Goal: Find specific page/section: Find specific page/section

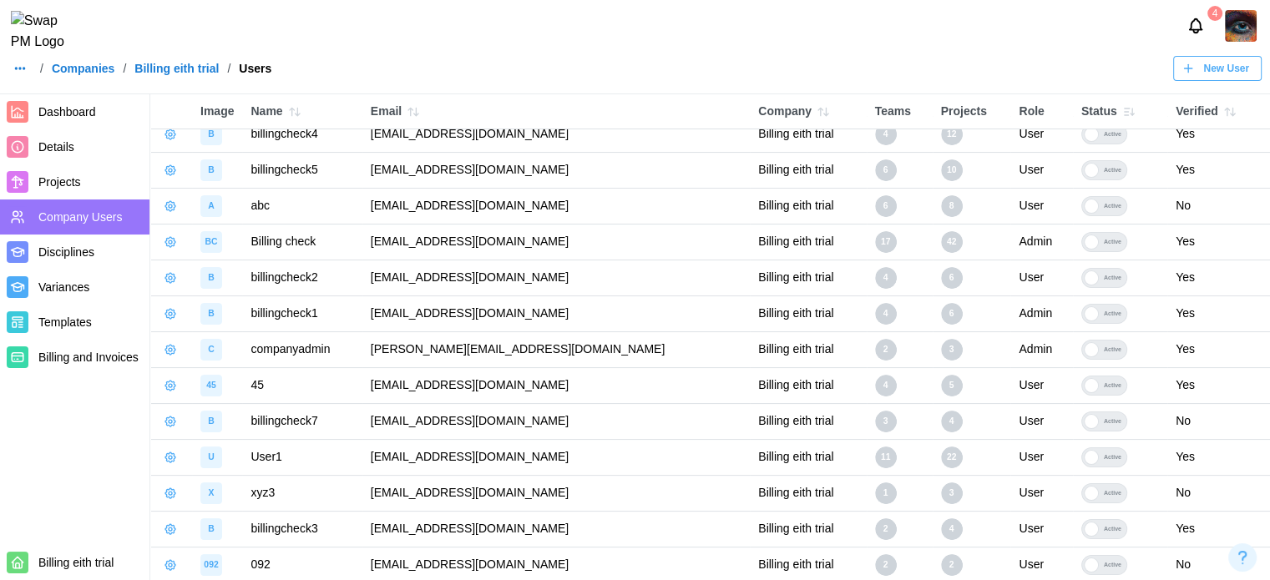
scroll to position [144, 0]
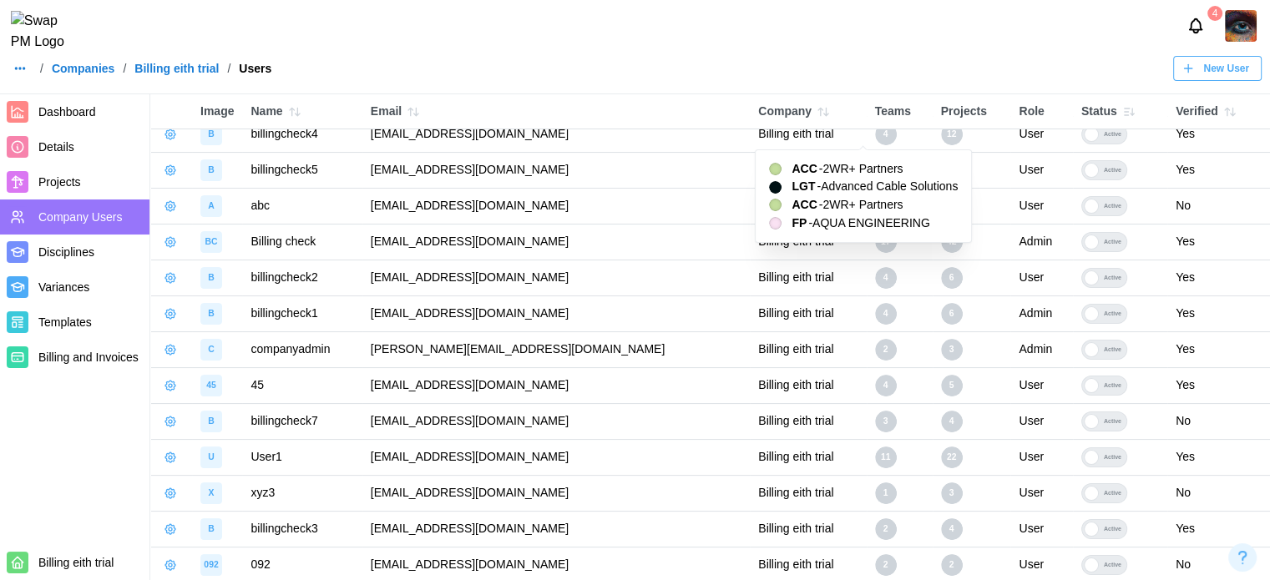
click at [875, 133] on div "4" at bounding box center [886, 135] width 22 height 22
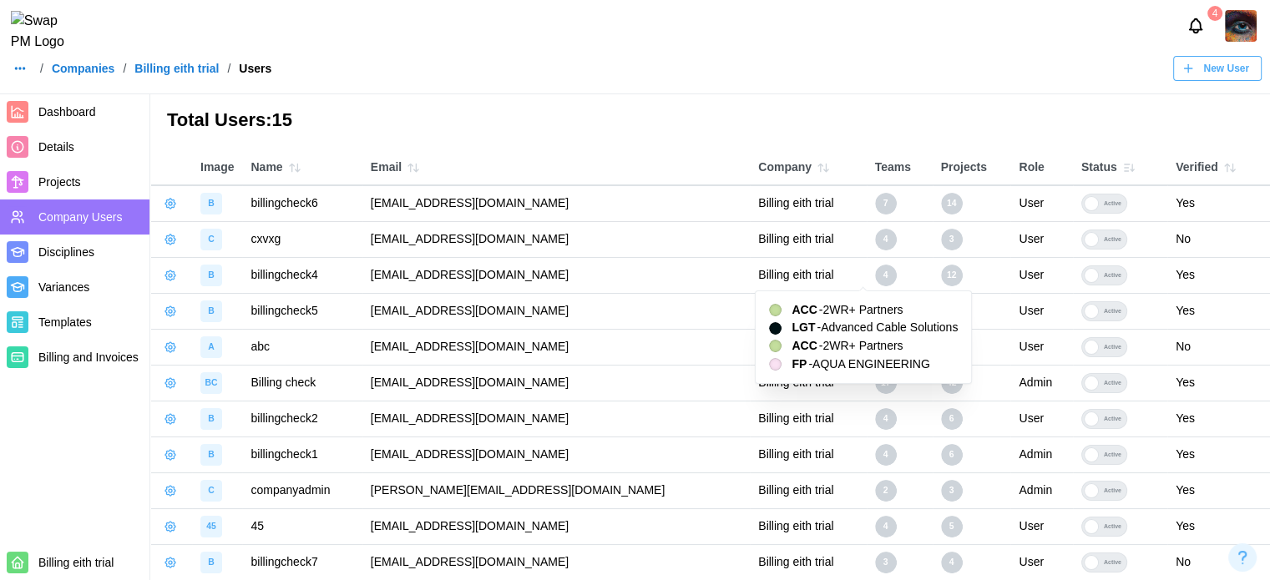
scroll to position [0, 0]
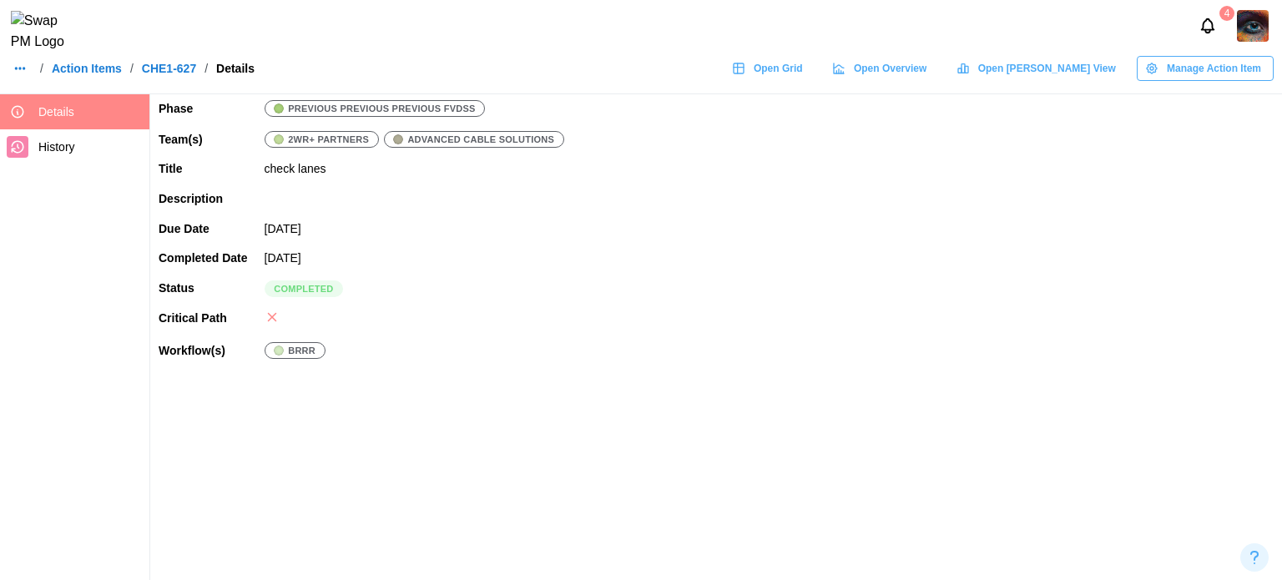
click at [94, 74] on link "Action Items" at bounding box center [87, 69] width 70 height 12
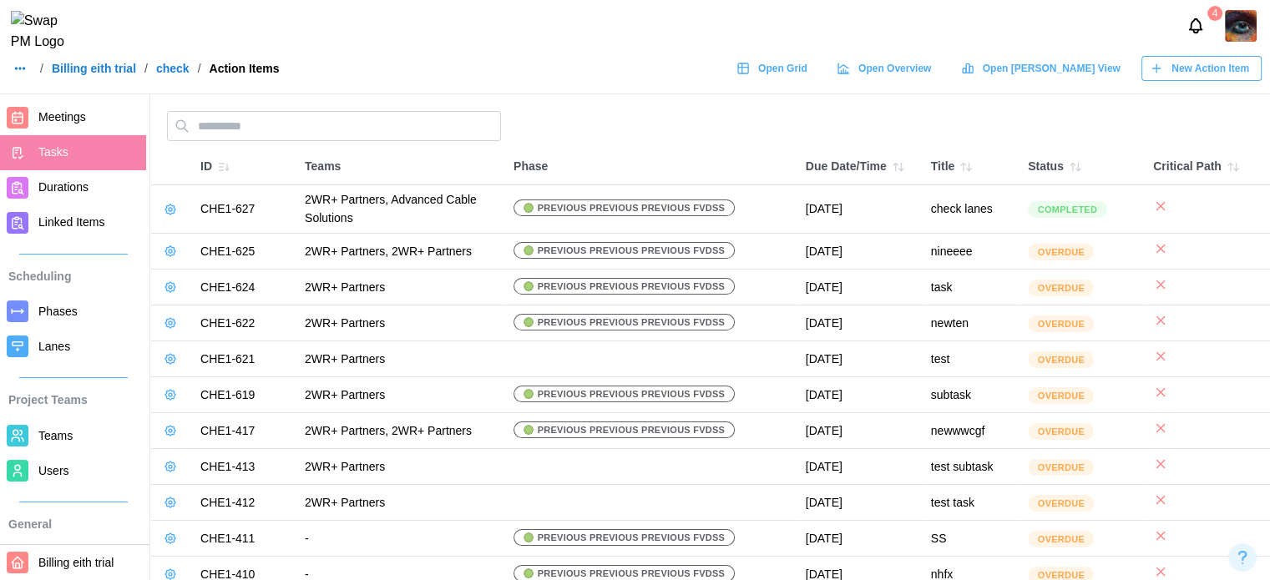
scroll to position [247, 0]
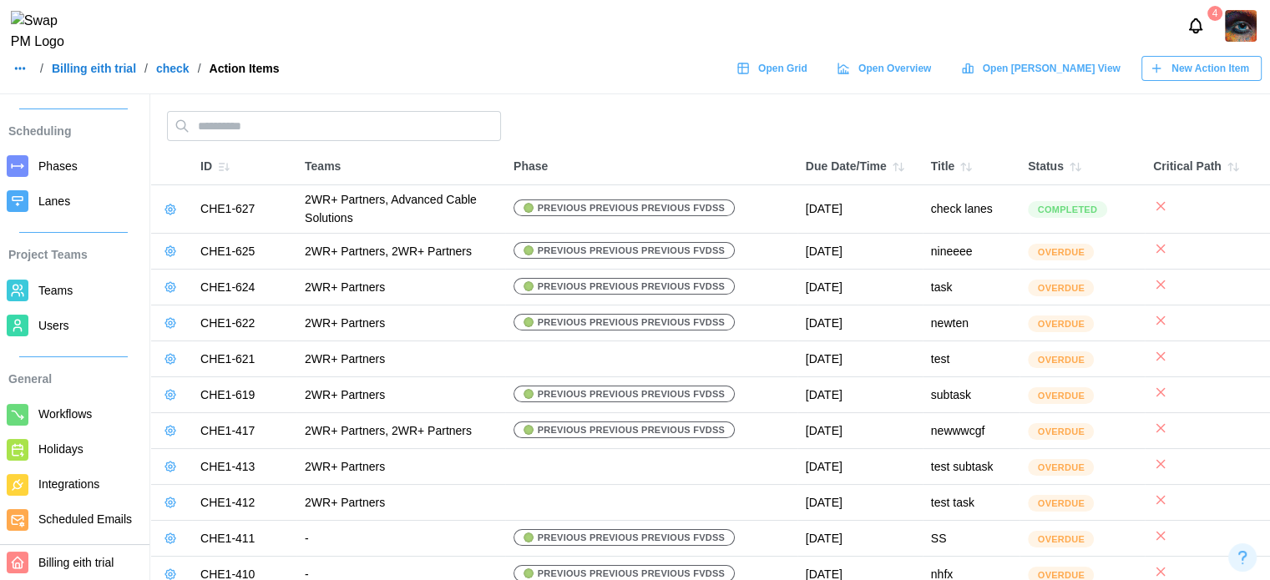
click at [47, 319] on span "Users" at bounding box center [53, 325] width 31 height 13
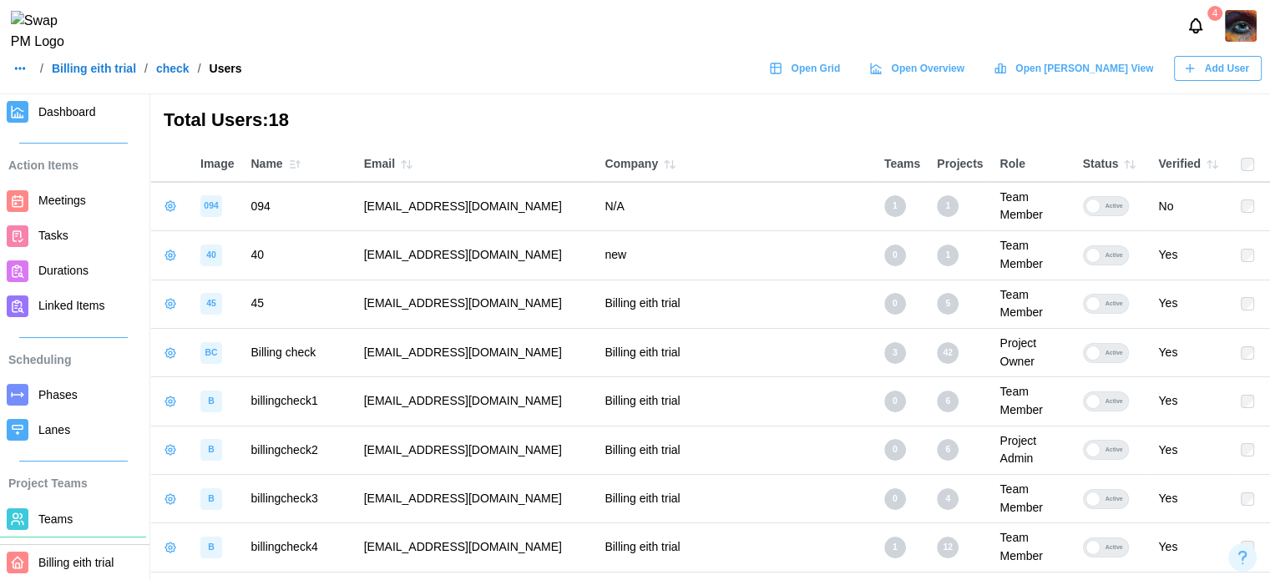
scroll to position [247, 0]
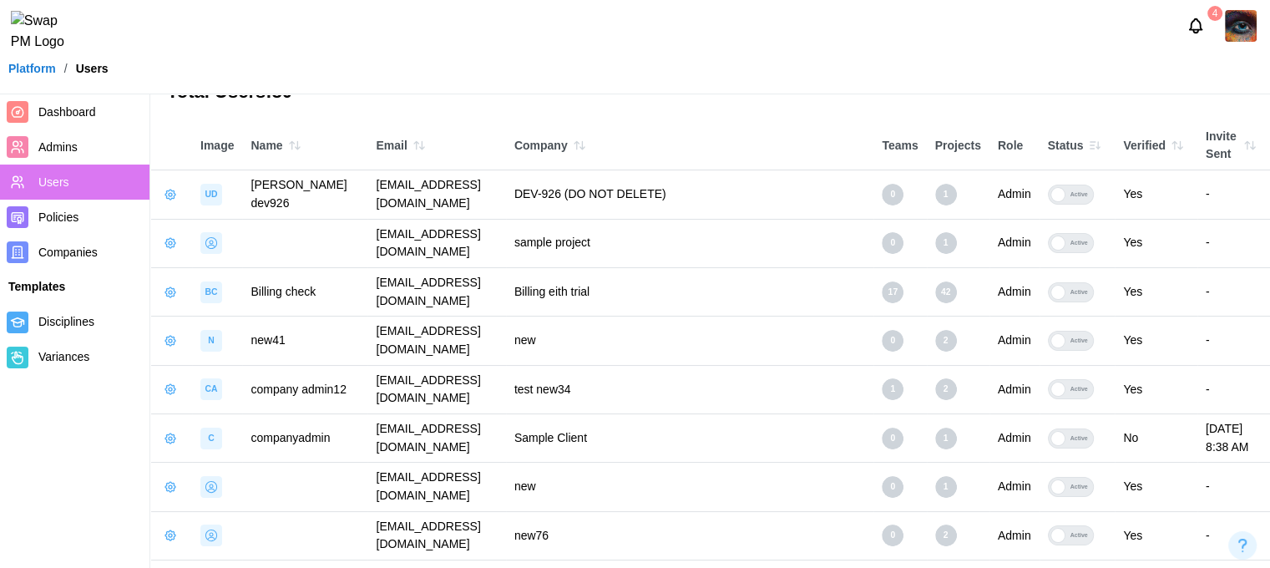
scroll to position [83, 122]
click at [1253, 139] on icon "button" at bounding box center [1249, 145] width 13 height 13
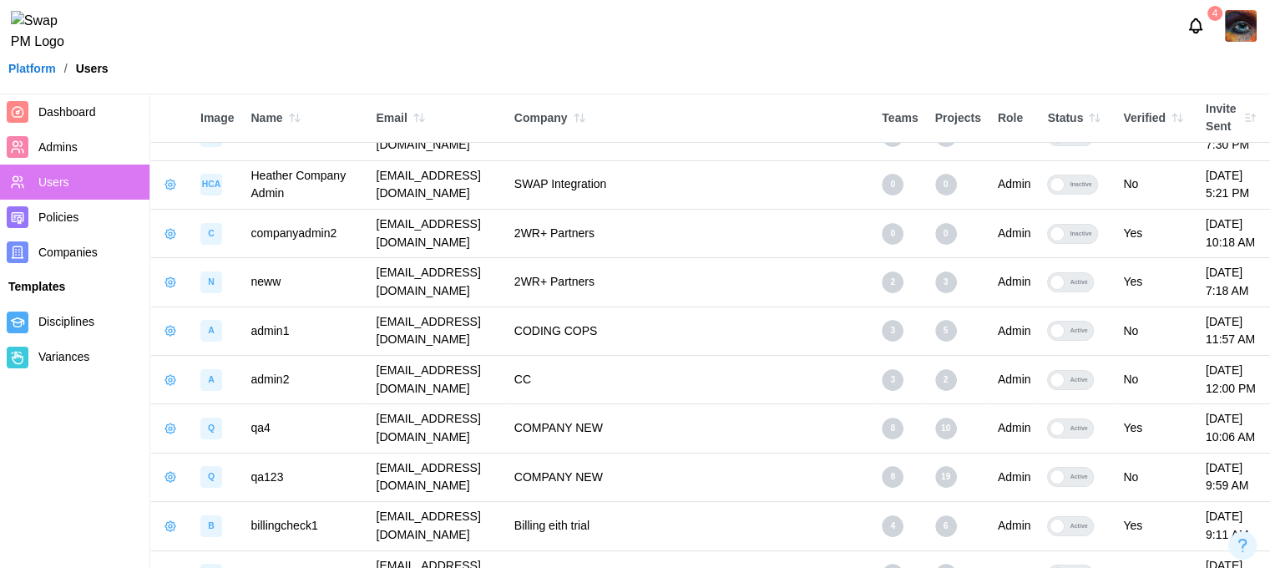
scroll to position [0, 122]
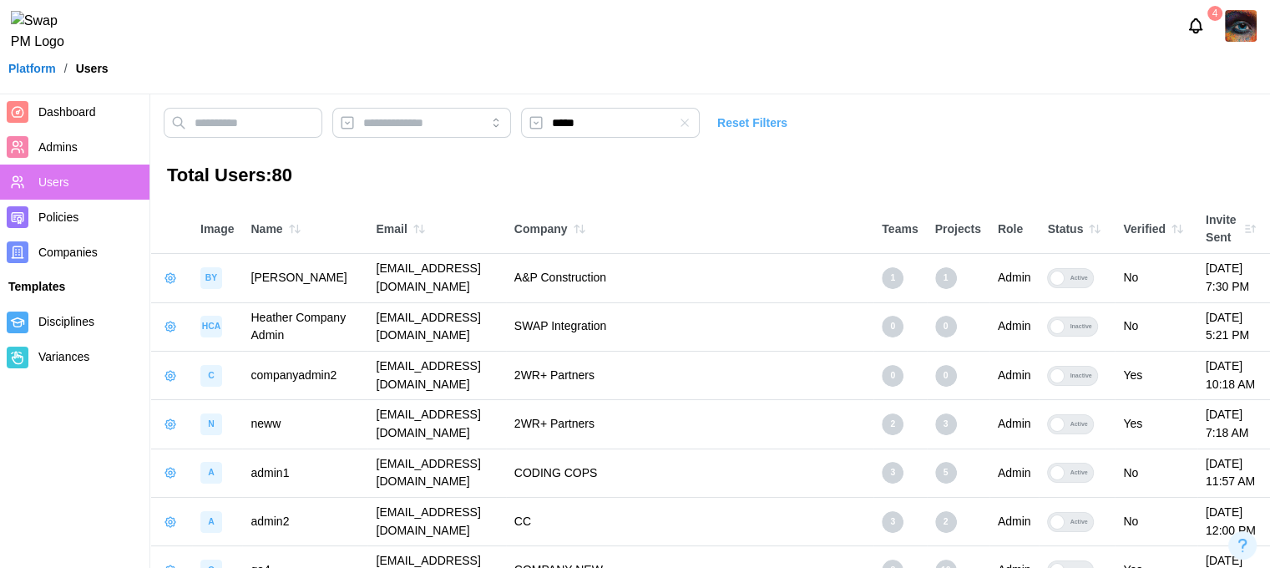
click at [1250, 236] on button "button" at bounding box center [1249, 228] width 23 height 23
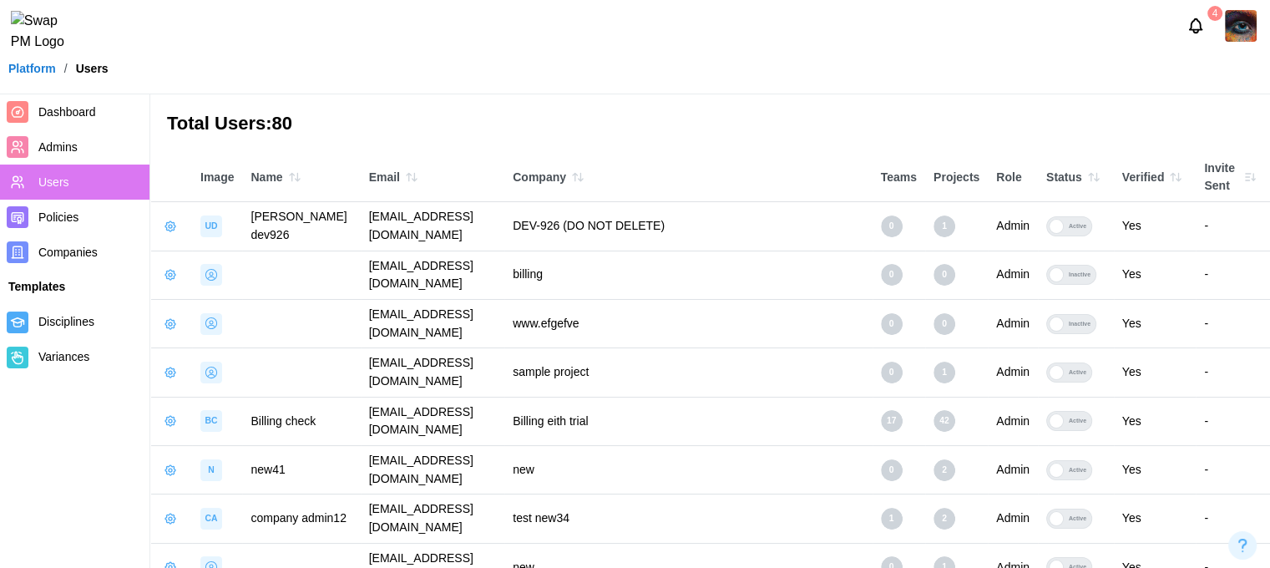
scroll to position [53, 104]
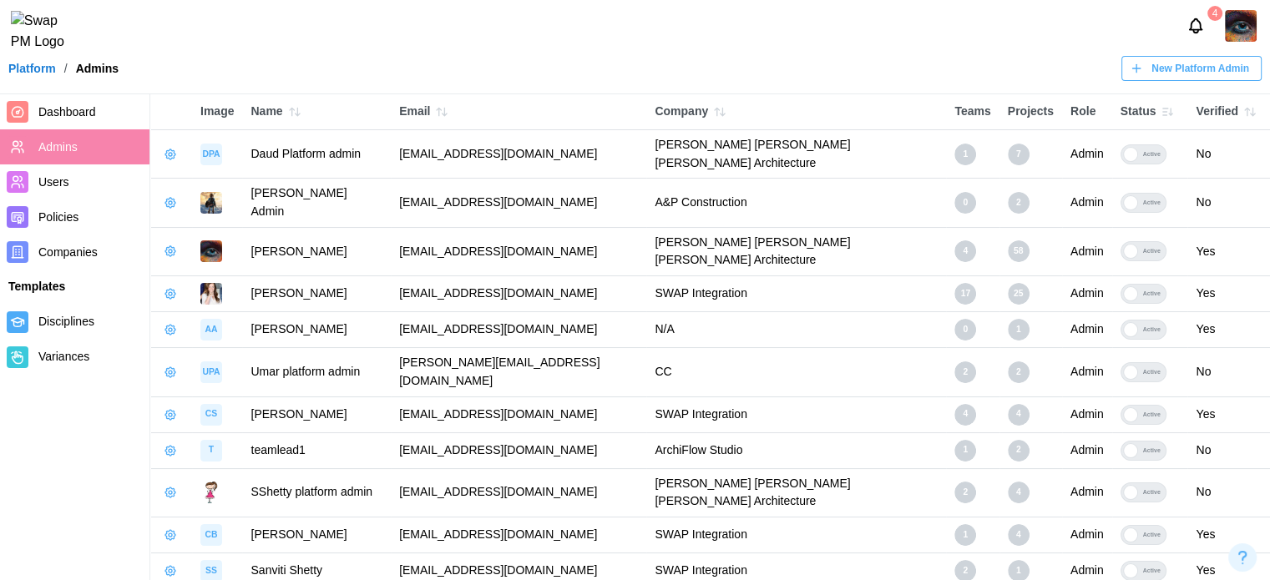
click at [0, 427] on nav "Dashboard Admins Users Policies Companies Templates Disciplines Variances" at bounding box center [75, 337] width 150 height 486
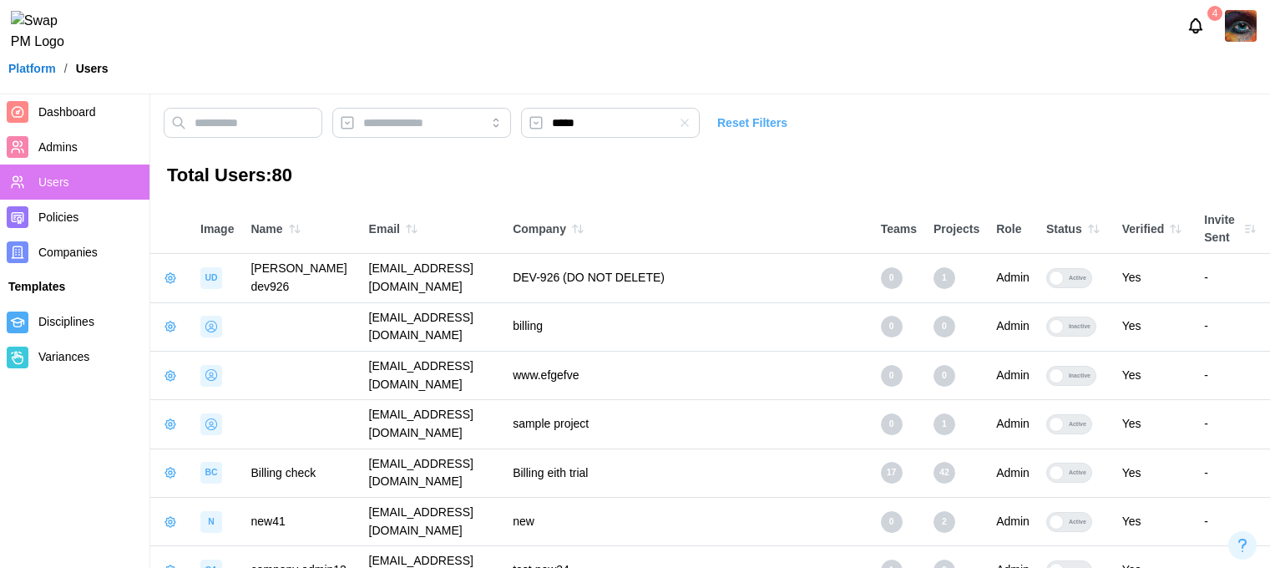
scroll to position [53, 104]
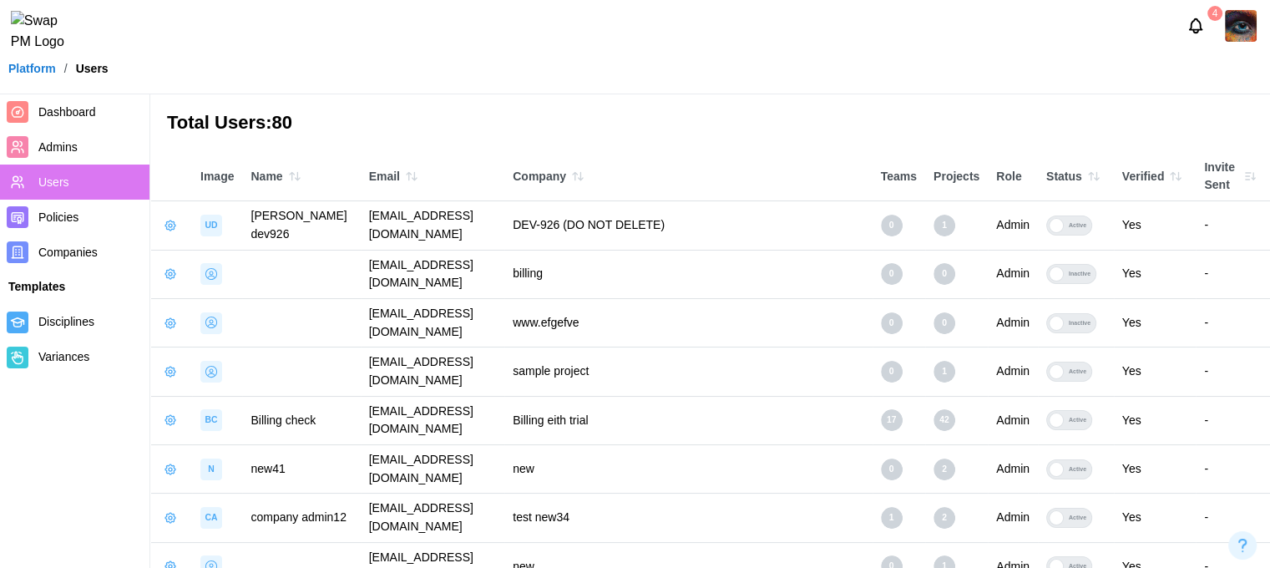
drag, startPoint x: 752, startPoint y: 117, endPoint x: 726, endPoint y: 124, distance: 27.0
click at [752, 117] on h3 "Total Users: 80" at bounding box center [710, 123] width 1086 height 26
click at [1247, 179] on icon "button" at bounding box center [1249, 175] width 13 height 13
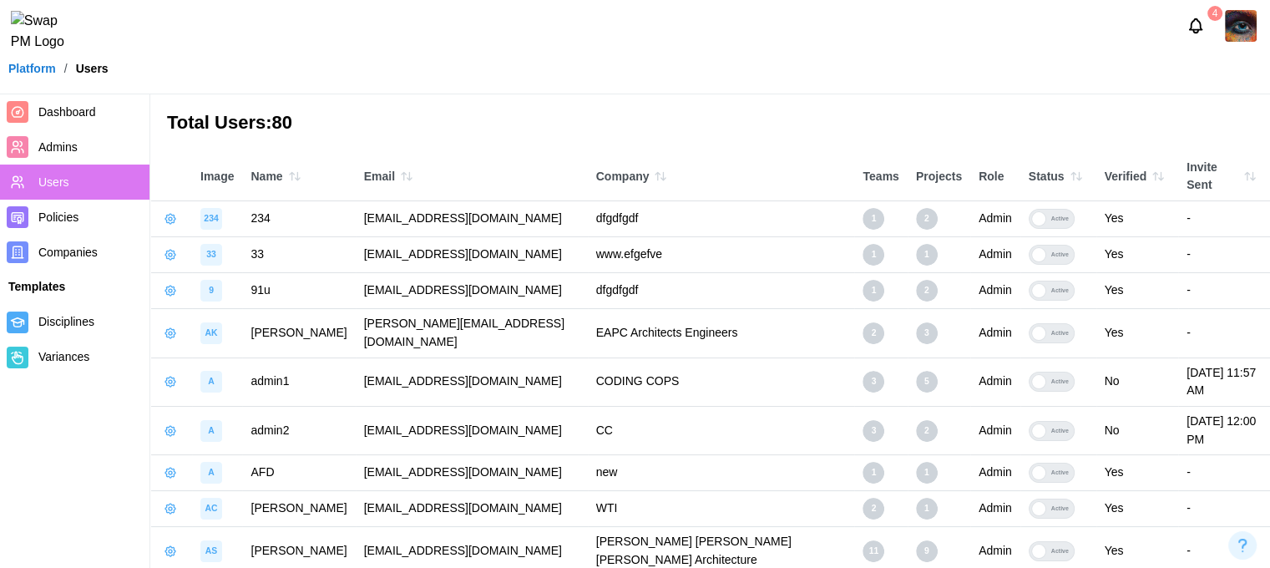
scroll to position [53, 0]
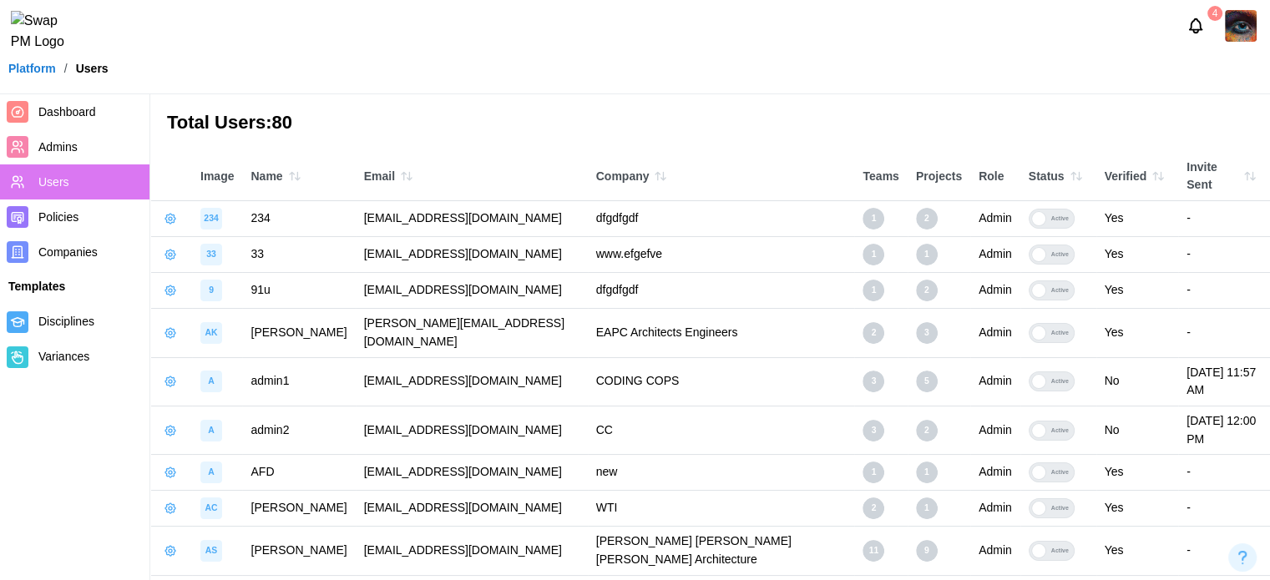
click at [1245, 173] on icon "button" at bounding box center [1247, 177] width 4 height 8
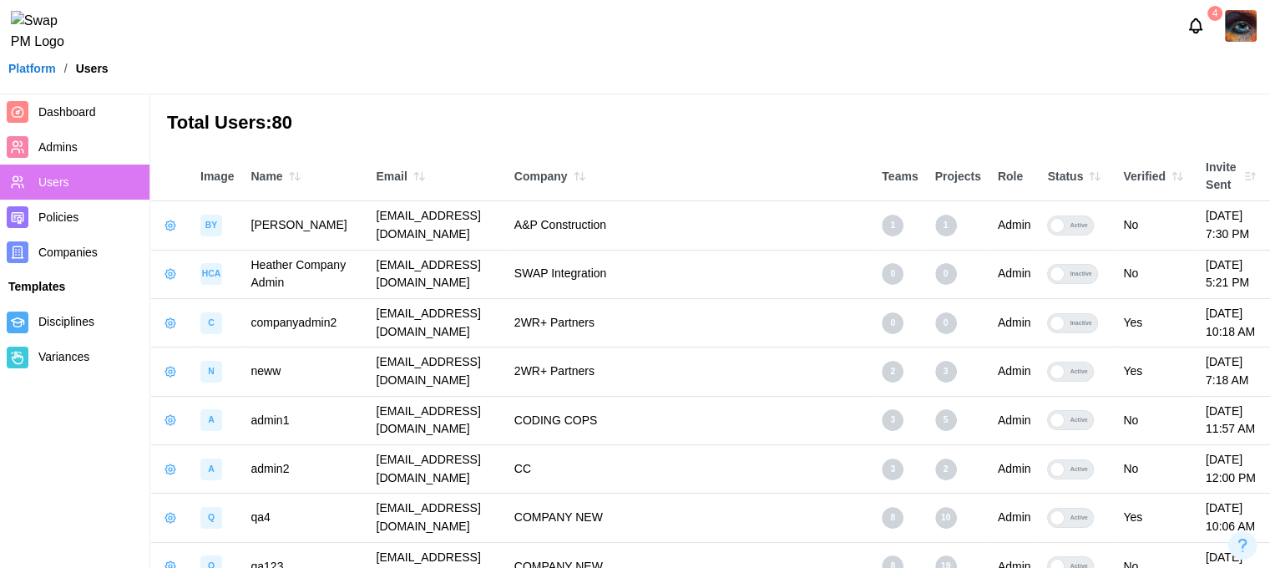
click at [1101, 180] on icon "button" at bounding box center [1094, 175] width 13 height 13
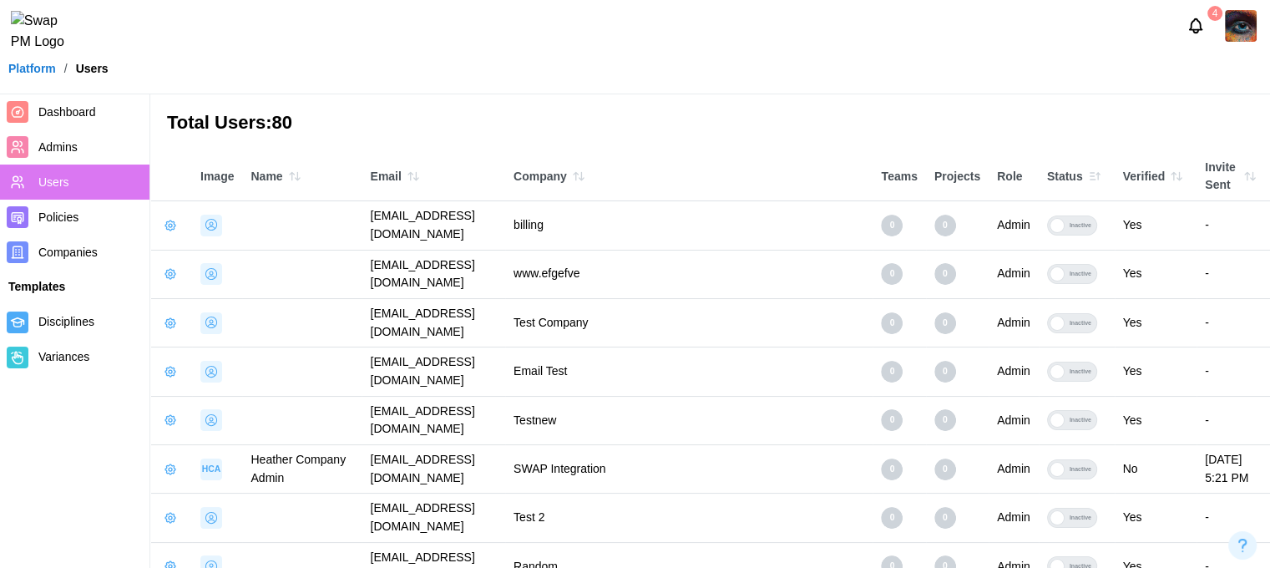
click at [407, 173] on icon "button" at bounding box center [413, 175] width 13 height 13
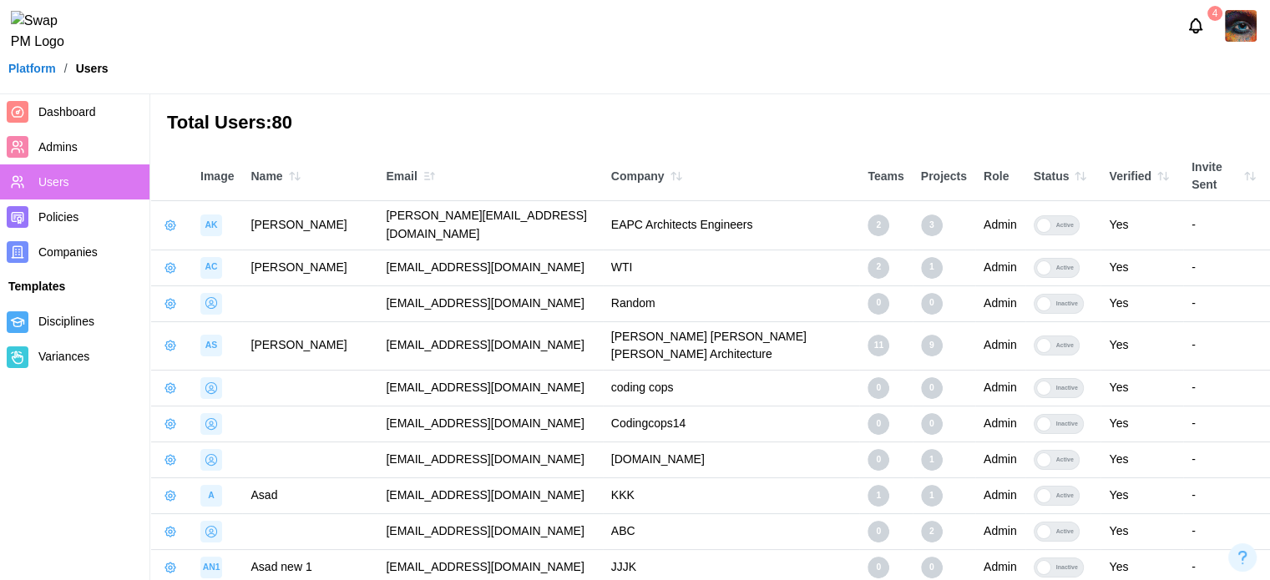
click at [427, 171] on icon "button" at bounding box center [428, 175] width 13 height 13
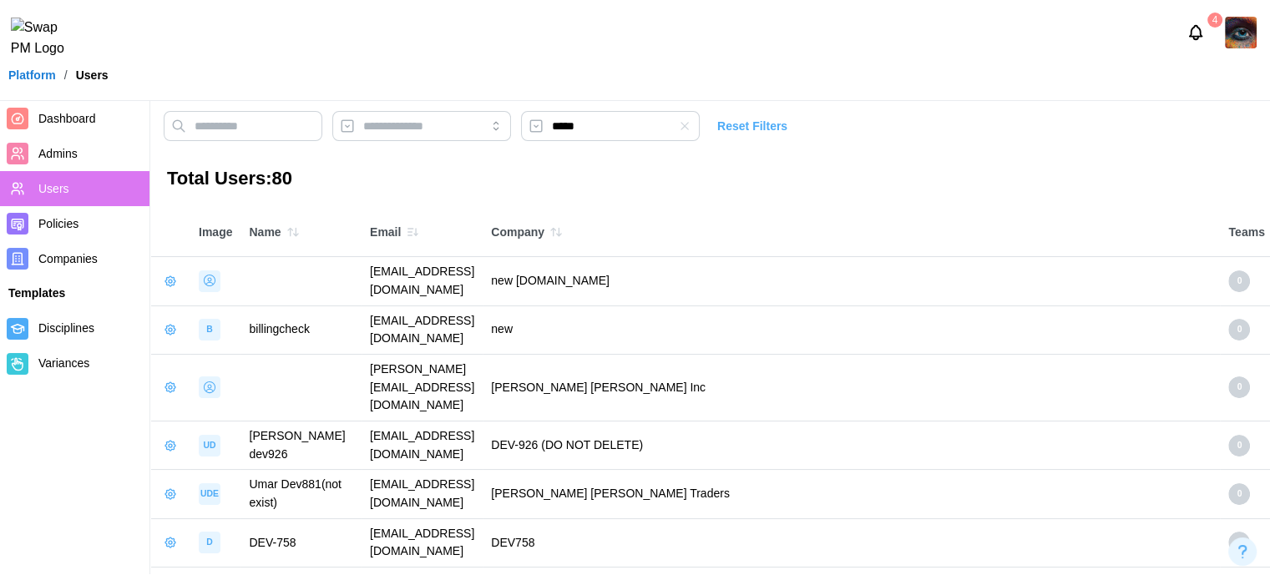
scroll to position [0, 0]
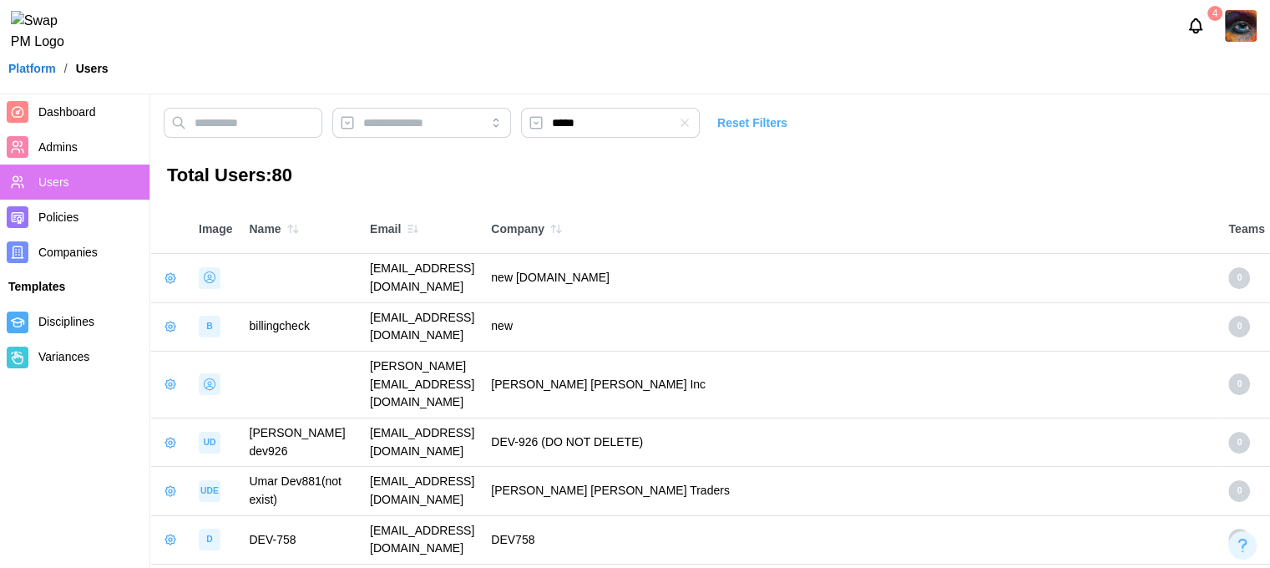
click at [691, 129] on icon "button" at bounding box center [684, 122] width 13 height 13
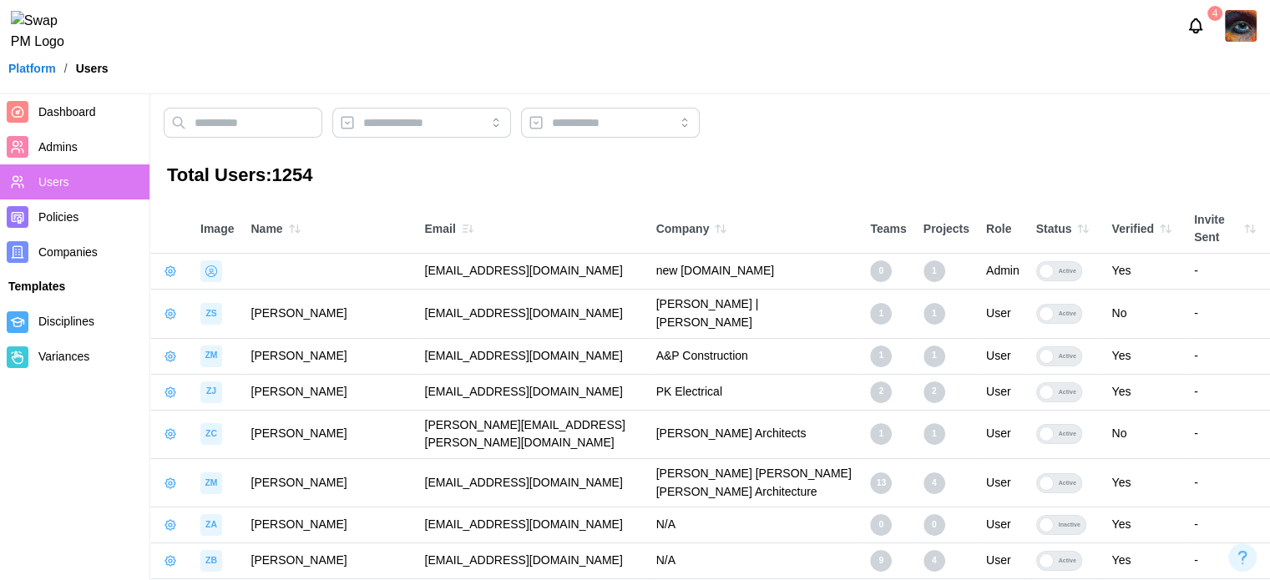
click at [294, 225] on icon "button" at bounding box center [294, 228] width 13 height 13
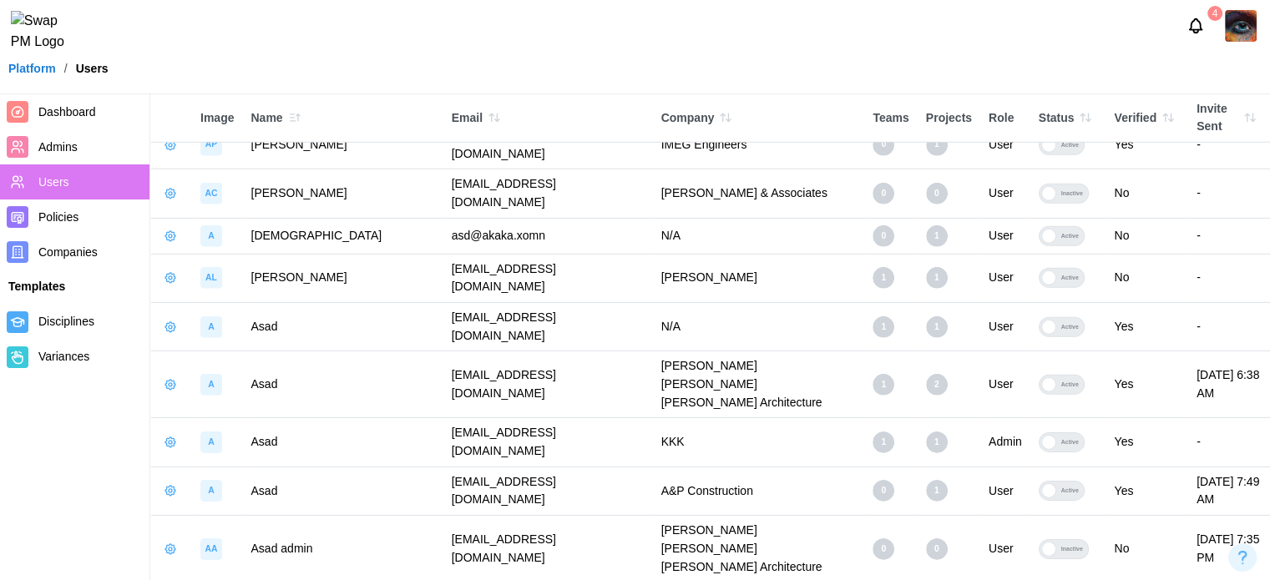
scroll to position [5160, 0]
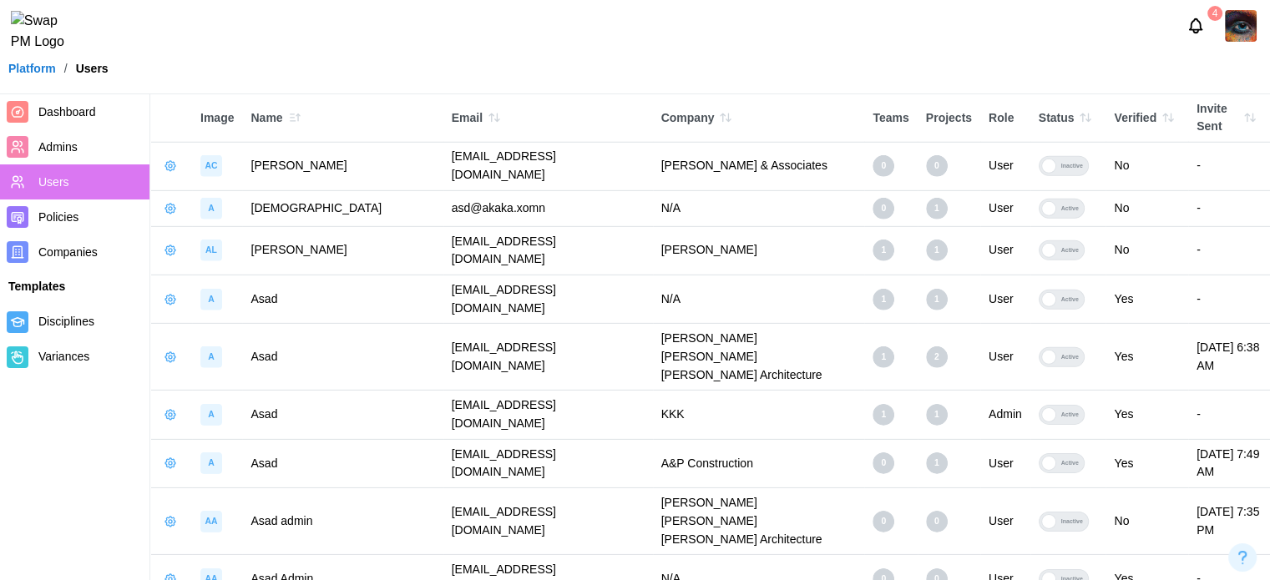
click at [94, 421] on nav "Dashboard Admins Users Policies Companies Templates Disciplines Variances" at bounding box center [75, 337] width 150 height 486
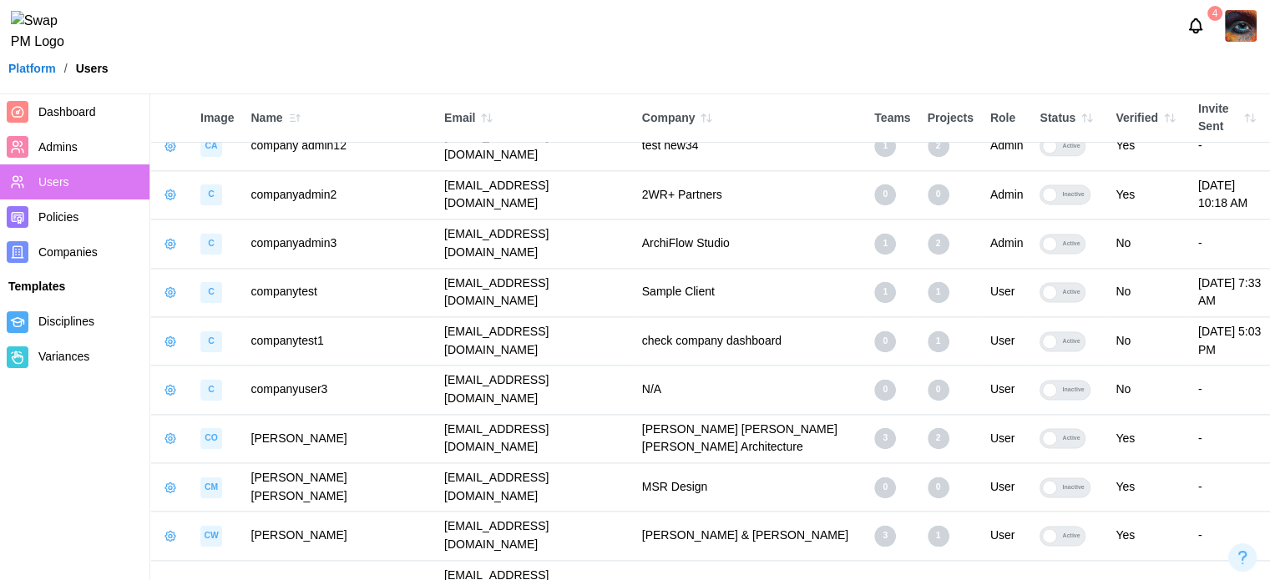
scroll to position [14934, 0]
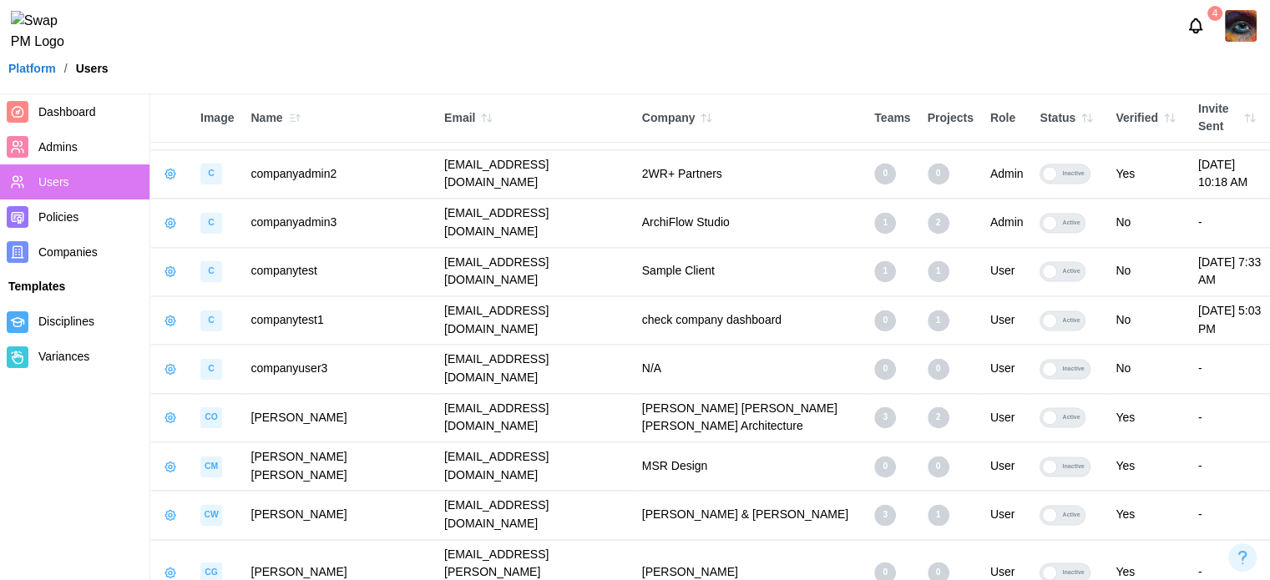
click at [842, 48] on div "4" at bounding box center [635, 26] width 1270 height 52
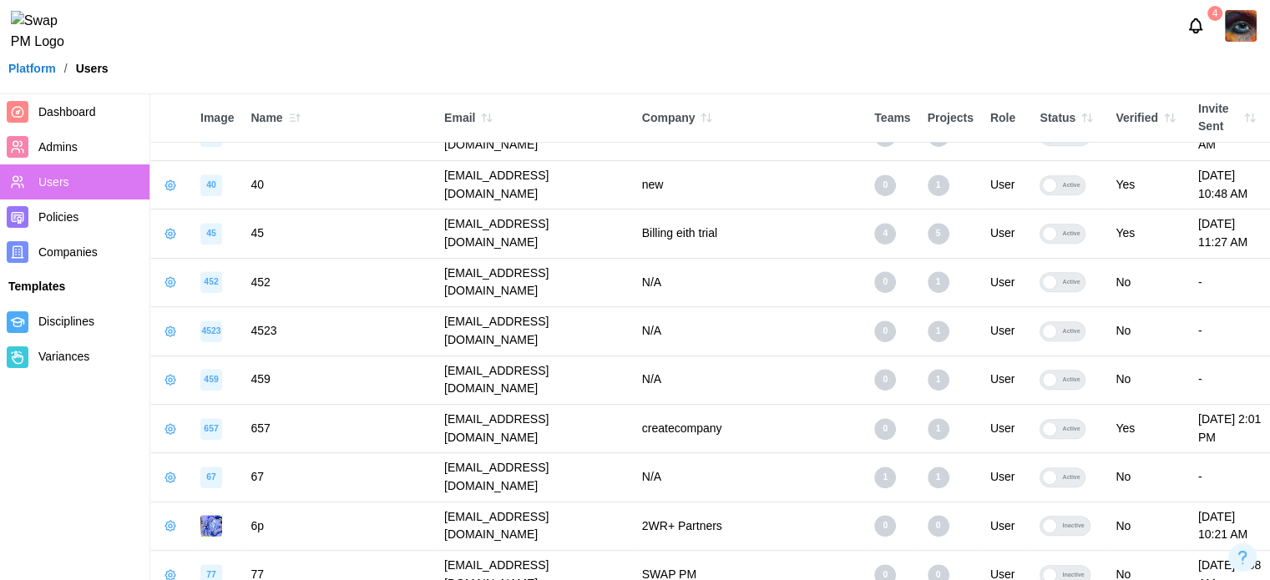
scroll to position [741, 0]
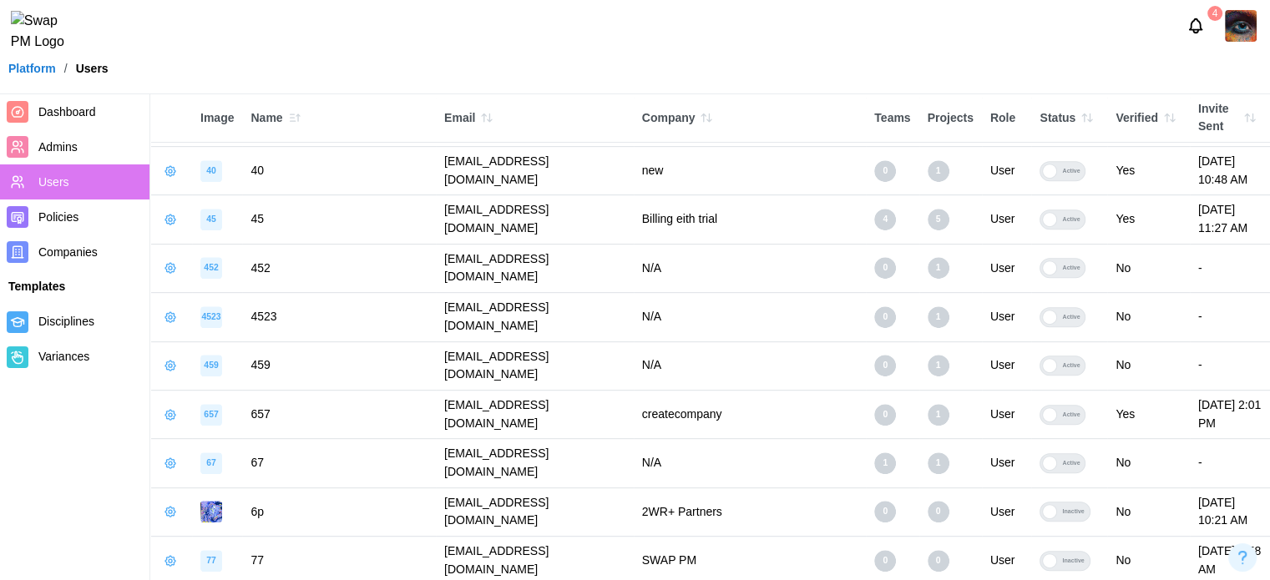
click at [882, 33] on div "4" at bounding box center [635, 26] width 1270 height 52
click at [72, 219] on span "Policies" at bounding box center [58, 216] width 40 height 13
click at [82, 255] on span "Companies" at bounding box center [67, 251] width 59 height 13
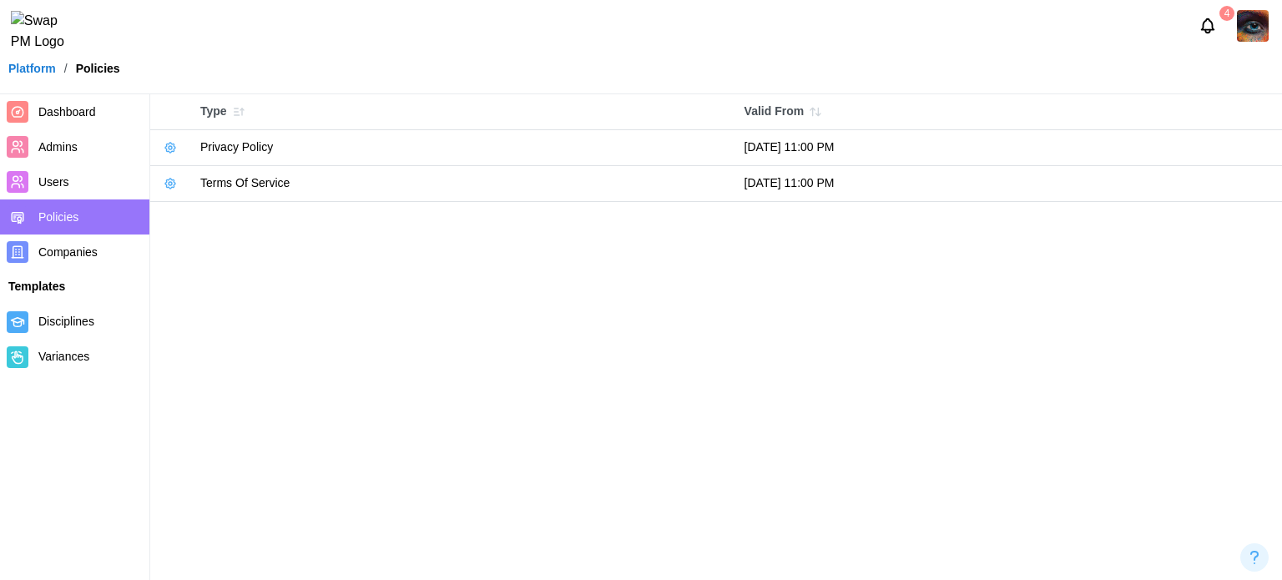
click at [63, 253] on span "Companies" at bounding box center [67, 251] width 59 height 13
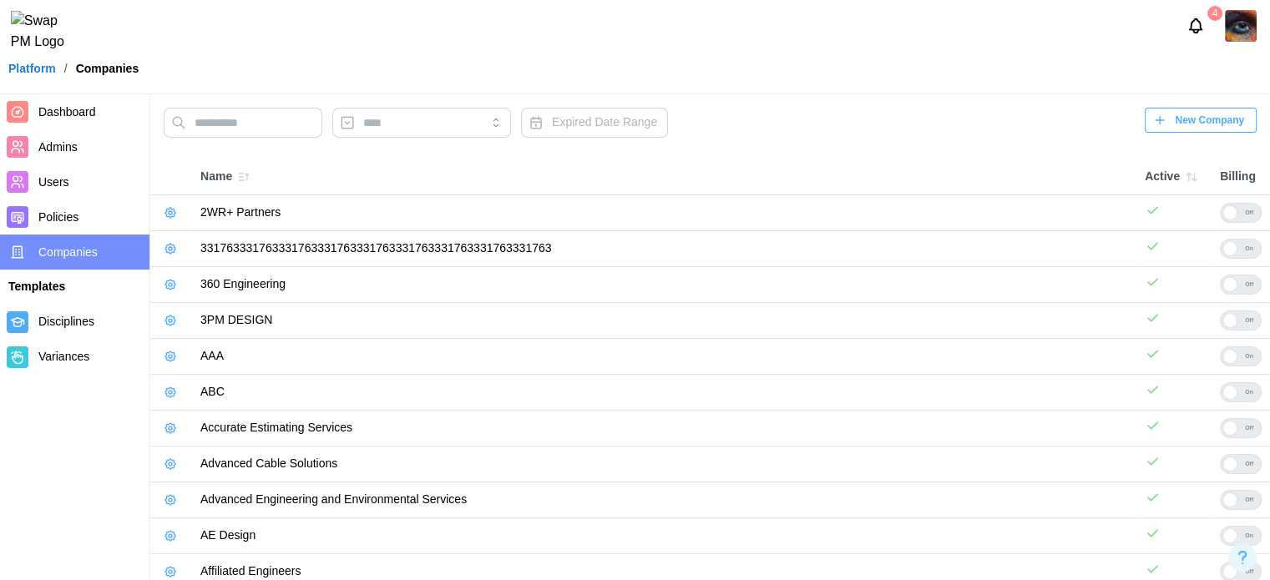
click at [800, 153] on main "Expired Date Range New Company Name Active Billing 2WR+ Partners Off 3317633317…" at bounding box center [635, 571] width 1270 height 1143
click at [73, 177] on span "Users" at bounding box center [90, 182] width 104 height 21
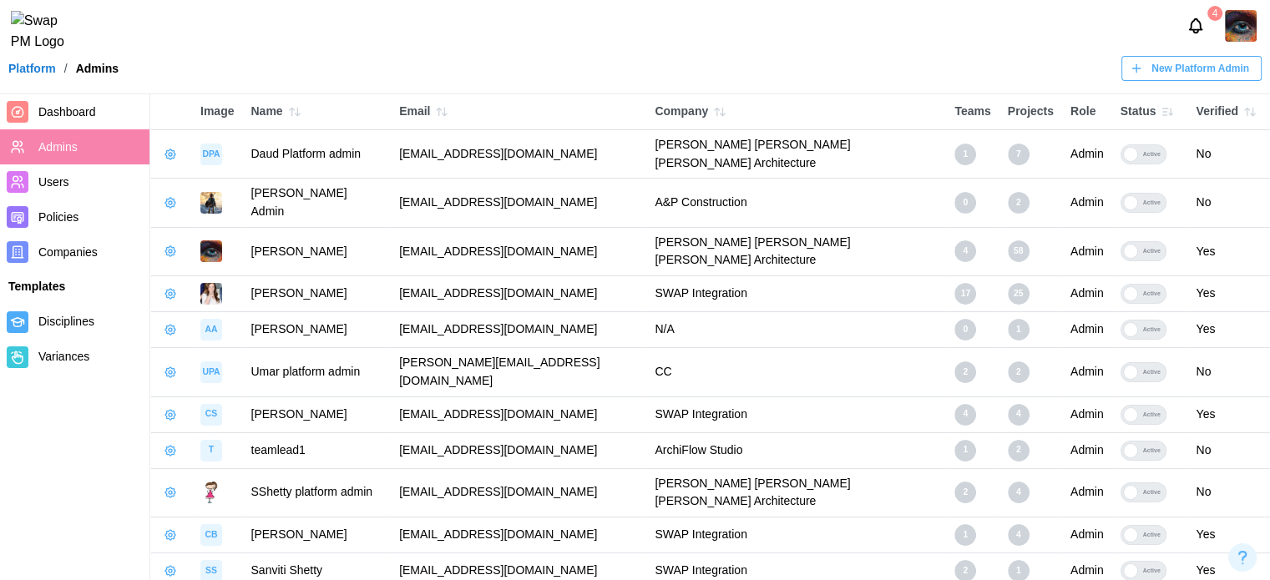
click at [466, 35] on div "4" at bounding box center [635, 26] width 1270 height 52
click at [835, 44] on div "4" at bounding box center [635, 26] width 1270 height 52
click at [86, 189] on span "Users" at bounding box center [90, 182] width 104 height 21
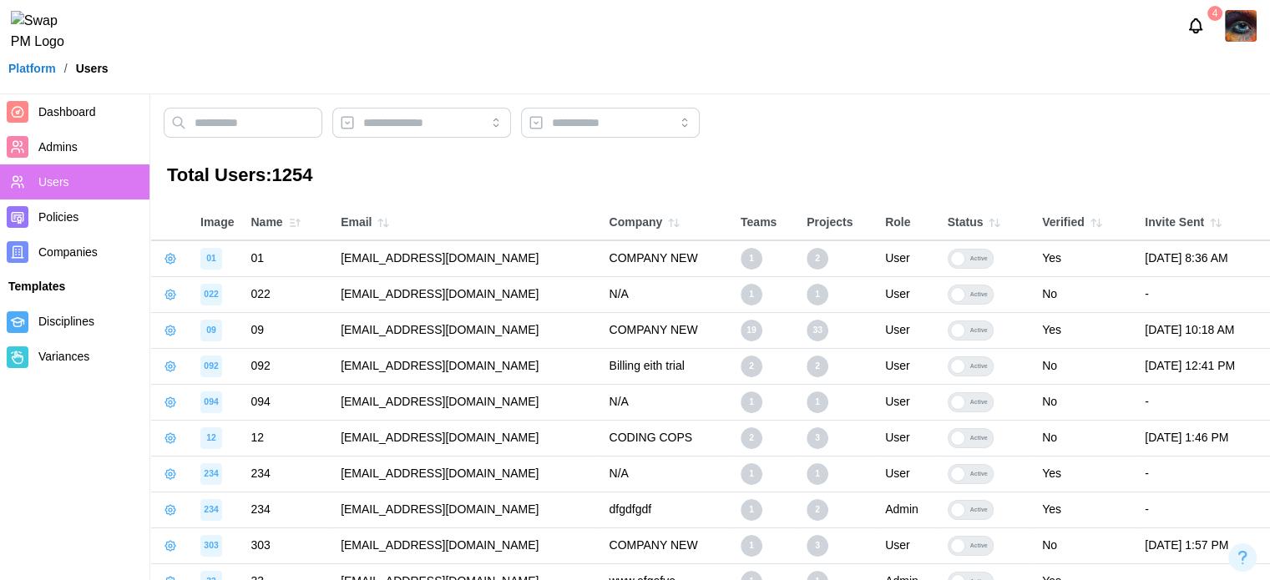
click at [165, 257] on icon "button" at bounding box center [170, 258] width 13 height 13
click at [76, 248] on span "Companies" at bounding box center [67, 251] width 59 height 13
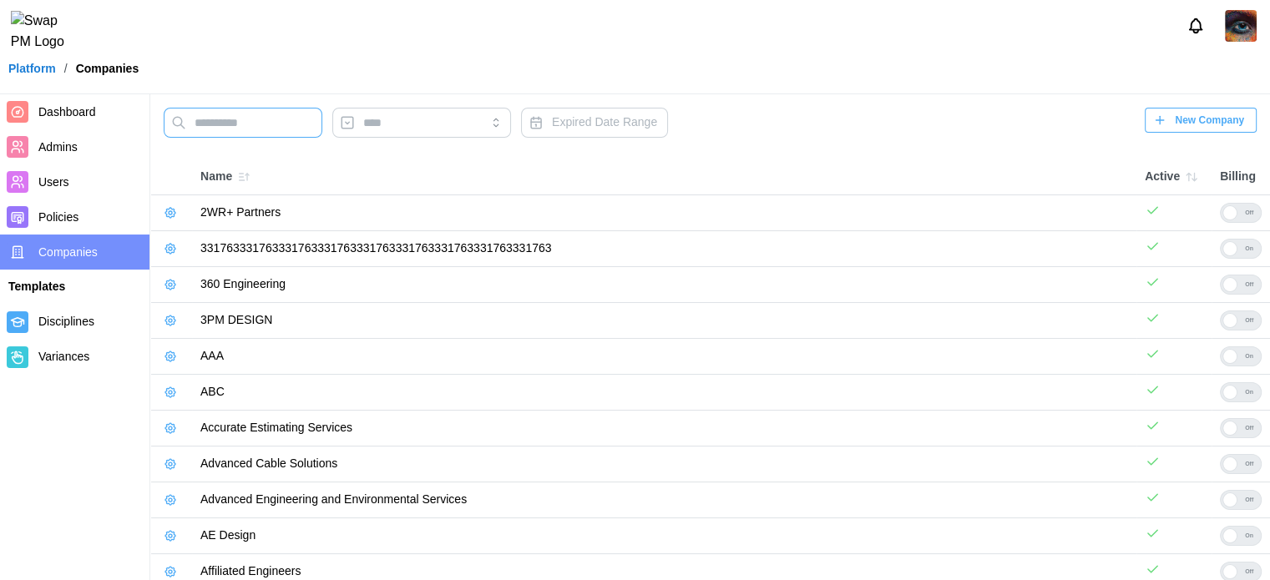
click at [242, 128] on input "text" at bounding box center [243, 123] width 159 height 30
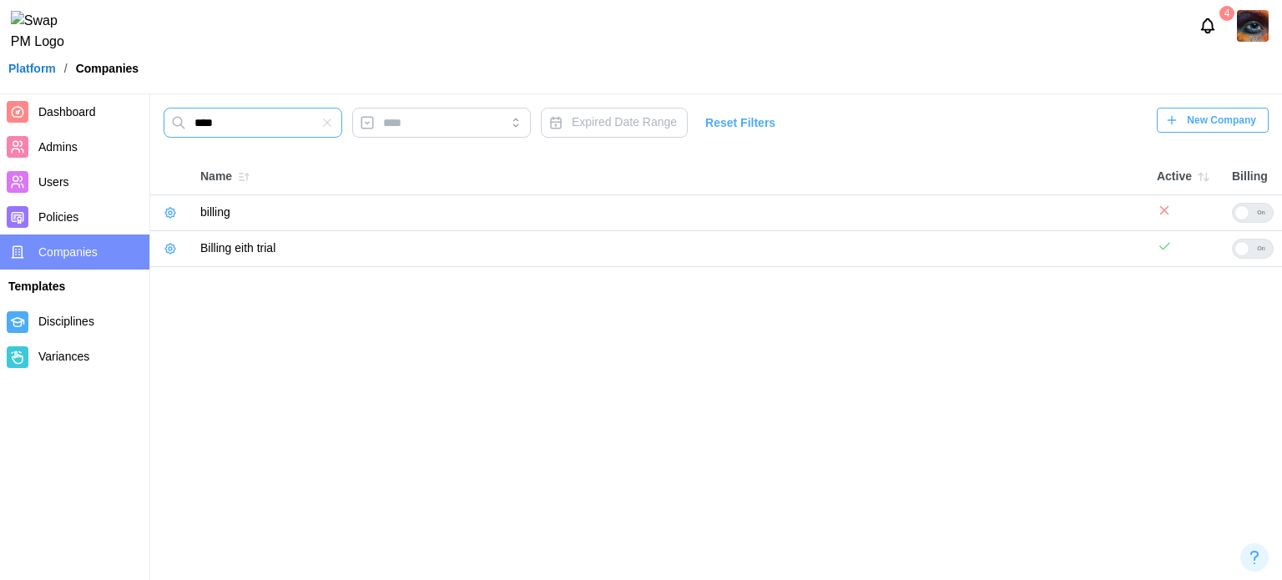
type input "****"
click at [172, 252] on icon "button" at bounding box center [170, 249] width 10 height 10
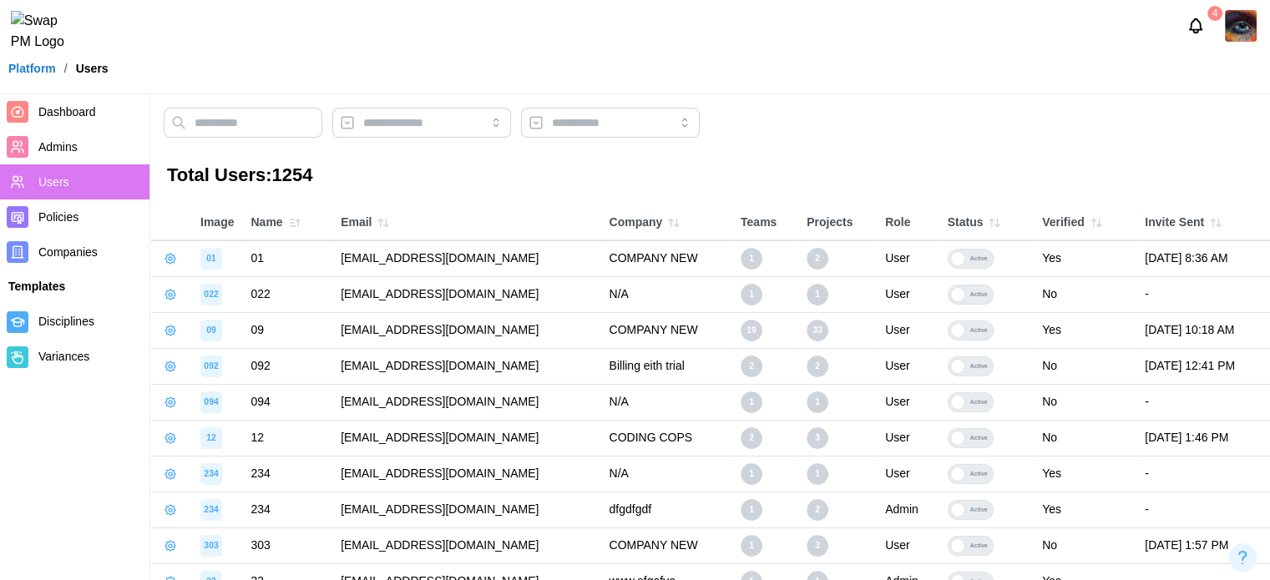
click at [736, 173] on h3 "Total Users: 1254" at bounding box center [710, 176] width 1086 height 26
click at [680, 221] on icon "button" at bounding box center [673, 222] width 13 height 13
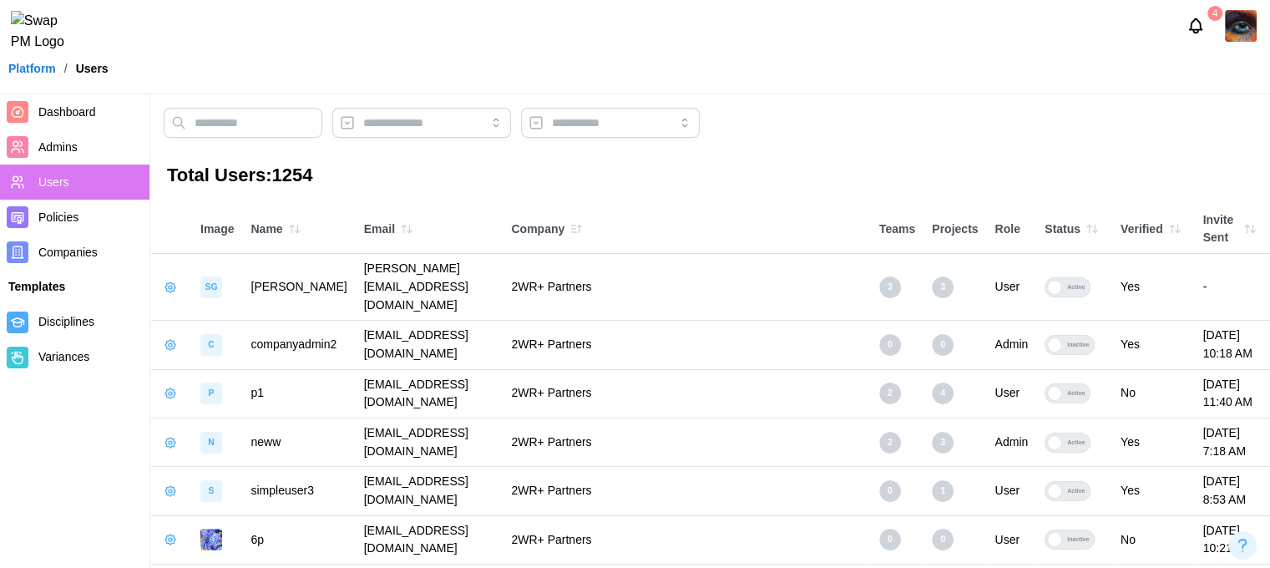
click at [583, 225] on icon "button" at bounding box center [575, 228] width 13 height 13
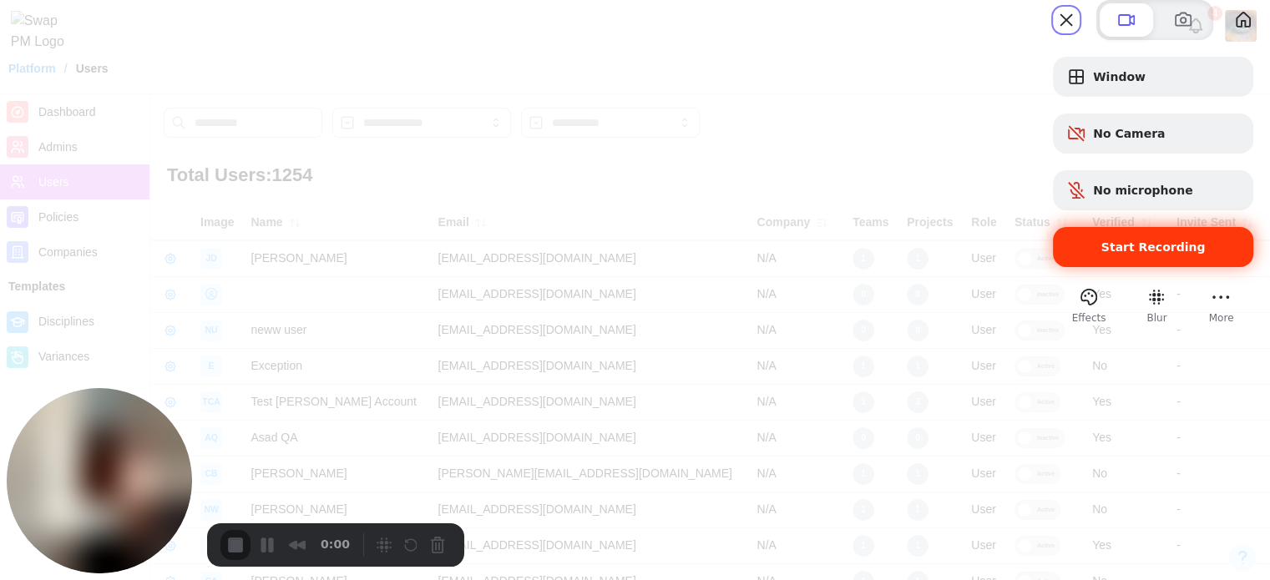
click at [1066, 254] on span "Start Recording" at bounding box center [1153, 246] width 174 height 13
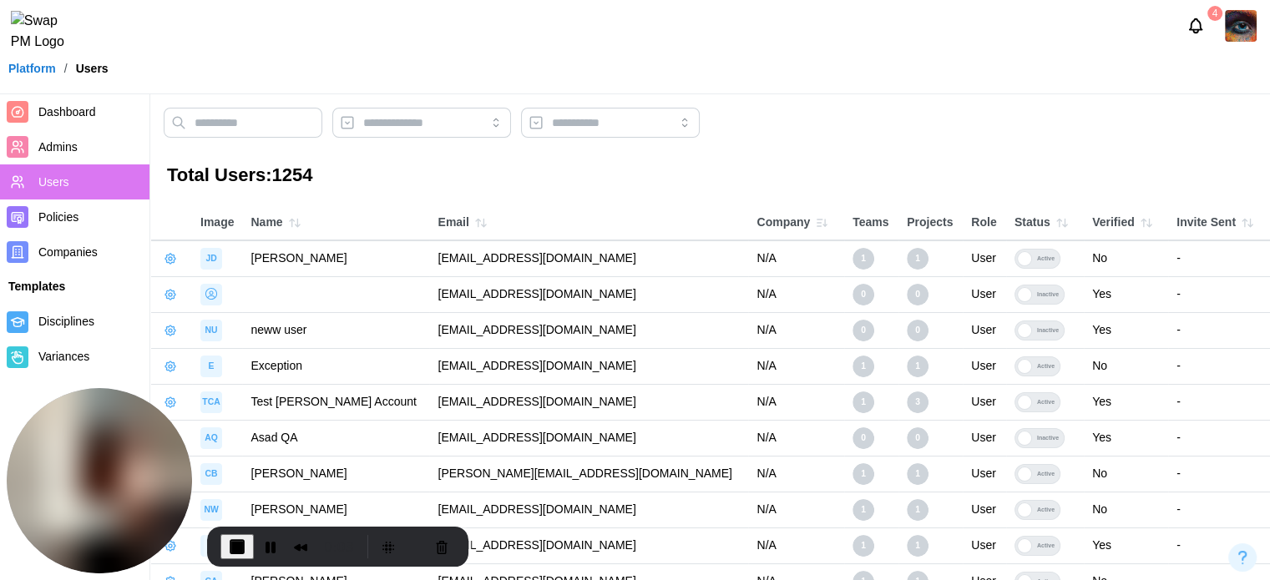
click at [815, 223] on icon "button" at bounding box center [821, 222] width 13 height 13
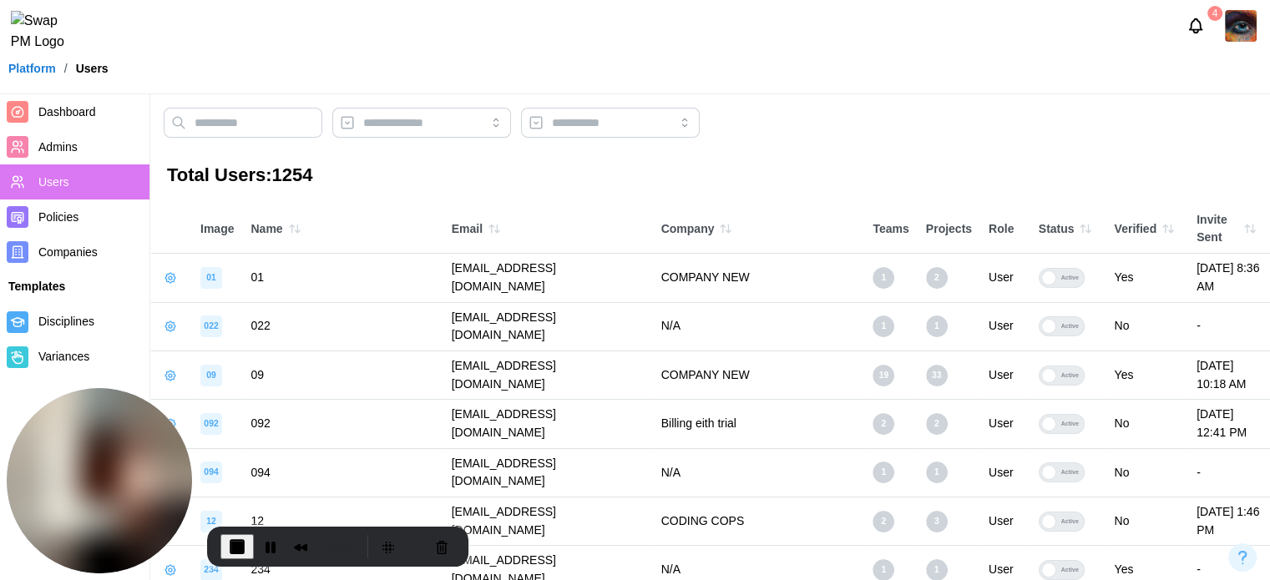
click at [719, 223] on icon "button" at bounding box center [725, 228] width 13 height 13
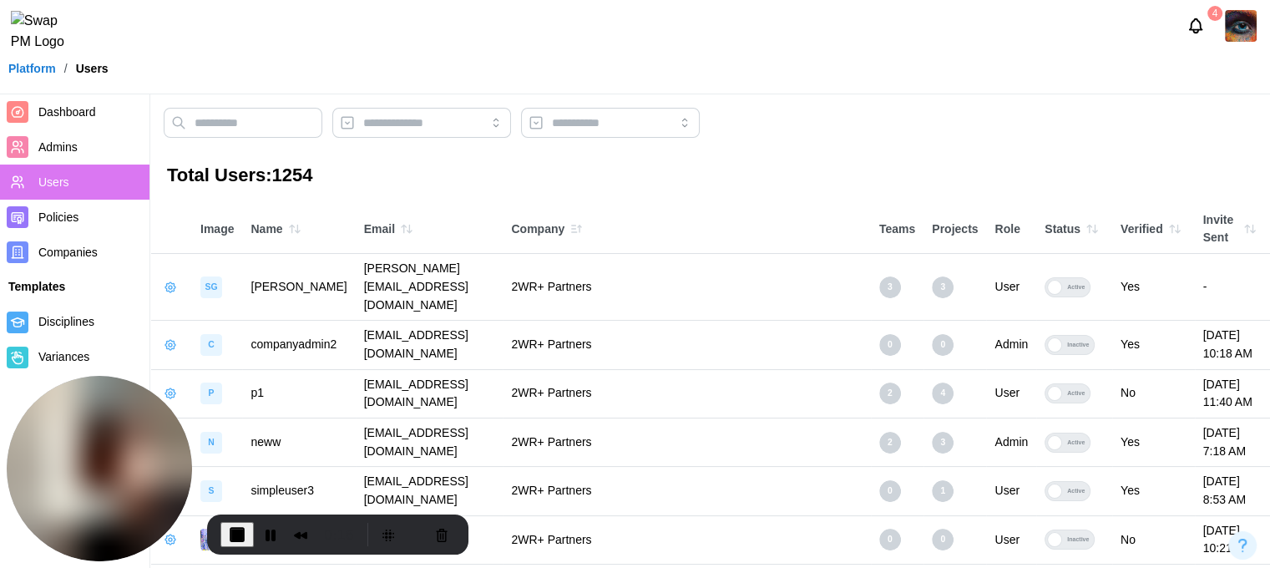
click at [583, 226] on icon "button" at bounding box center [575, 228] width 13 height 13
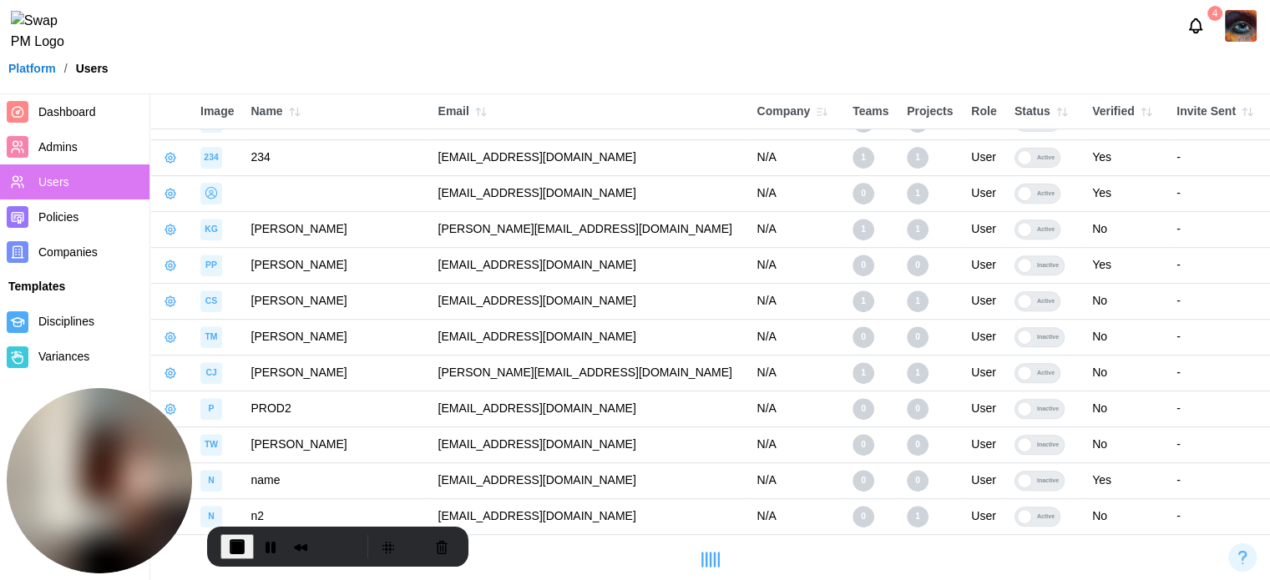
scroll to position [554, 0]
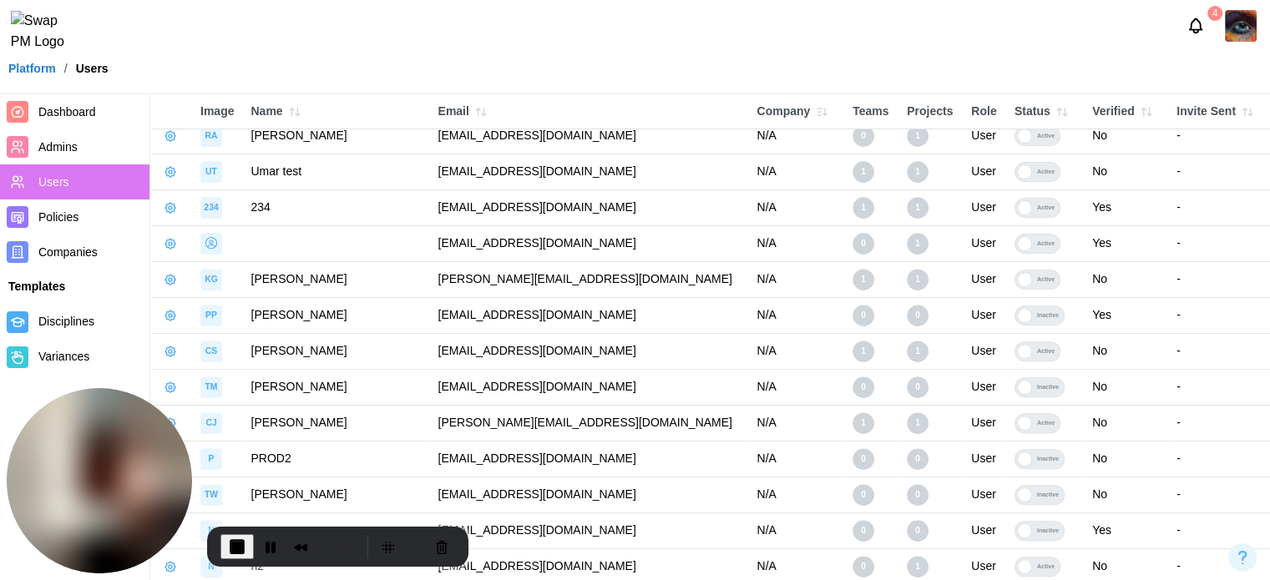
click at [240, 539] on span "End Recording" at bounding box center [237, 547] width 20 height 20
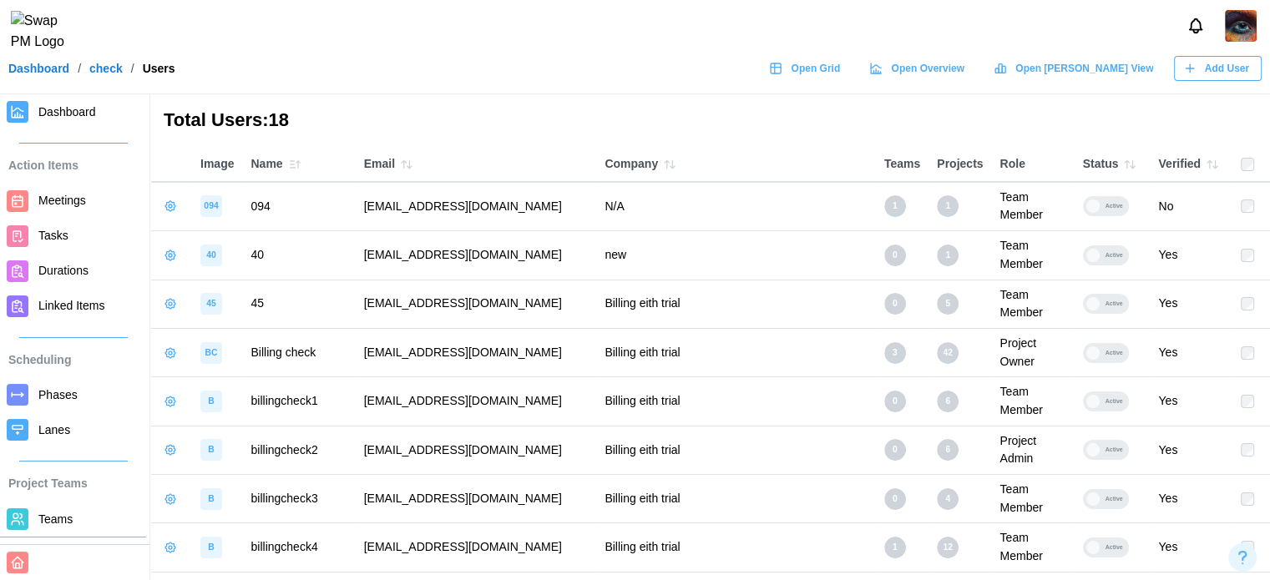
drag, startPoint x: 0, startPoint y: 0, endPoint x: 850, endPoint y: 69, distance: 852.8
click at [840, 69] on div "Open Grid" at bounding box center [804, 68] width 71 height 23
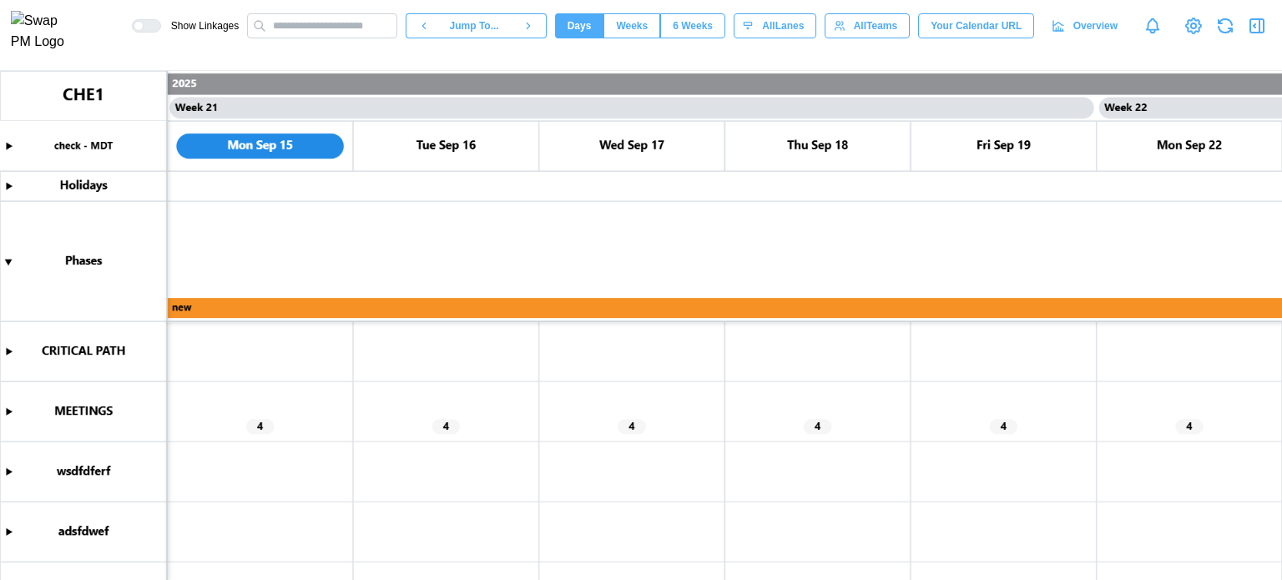
scroll to position [237, 0]
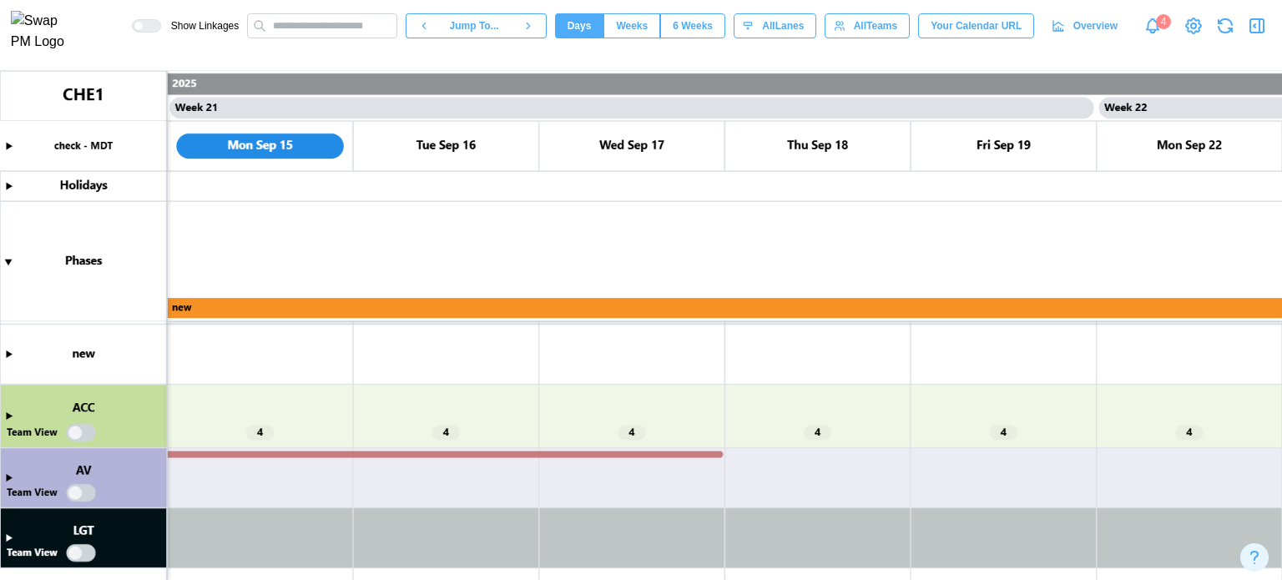
click at [4, 416] on canvas at bounding box center [641, 325] width 1282 height 509
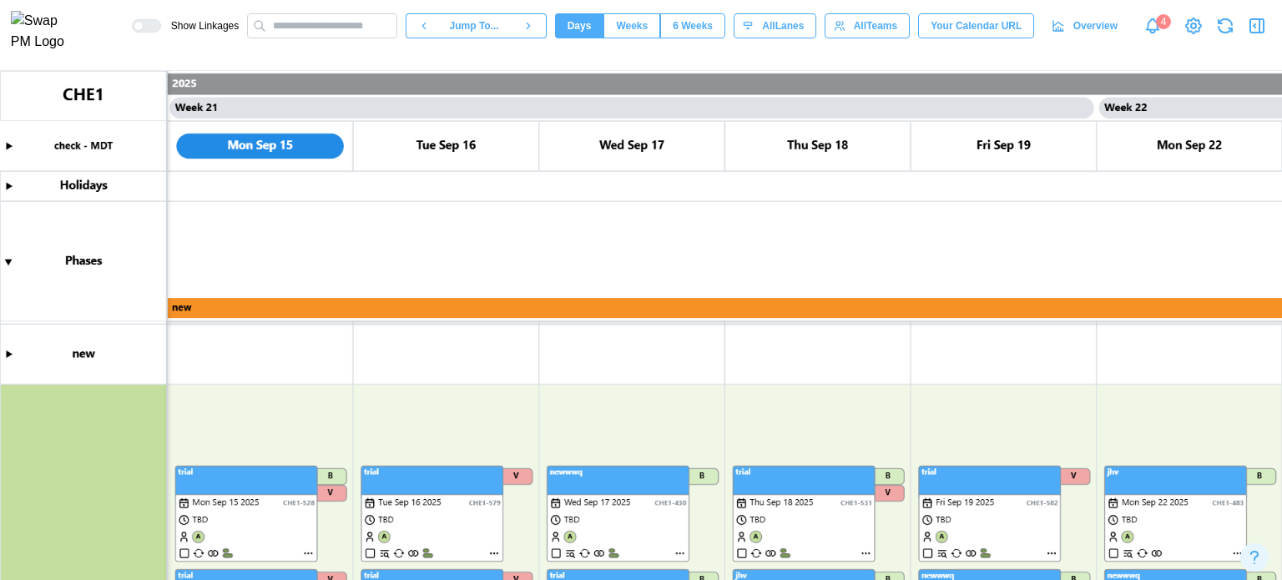
click at [276, 486] on canvas at bounding box center [641, 325] width 1282 height 509
click at [942, 502] on canvas at bounding box center [641, 325] width 1282 height 509
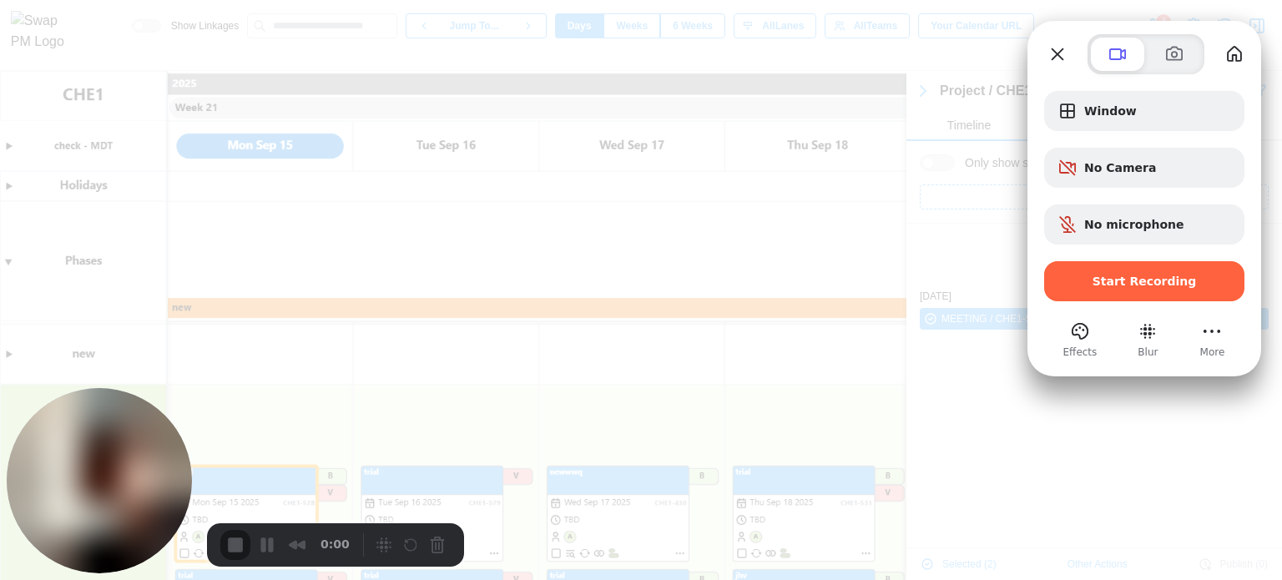
scroll to position [85, 0]
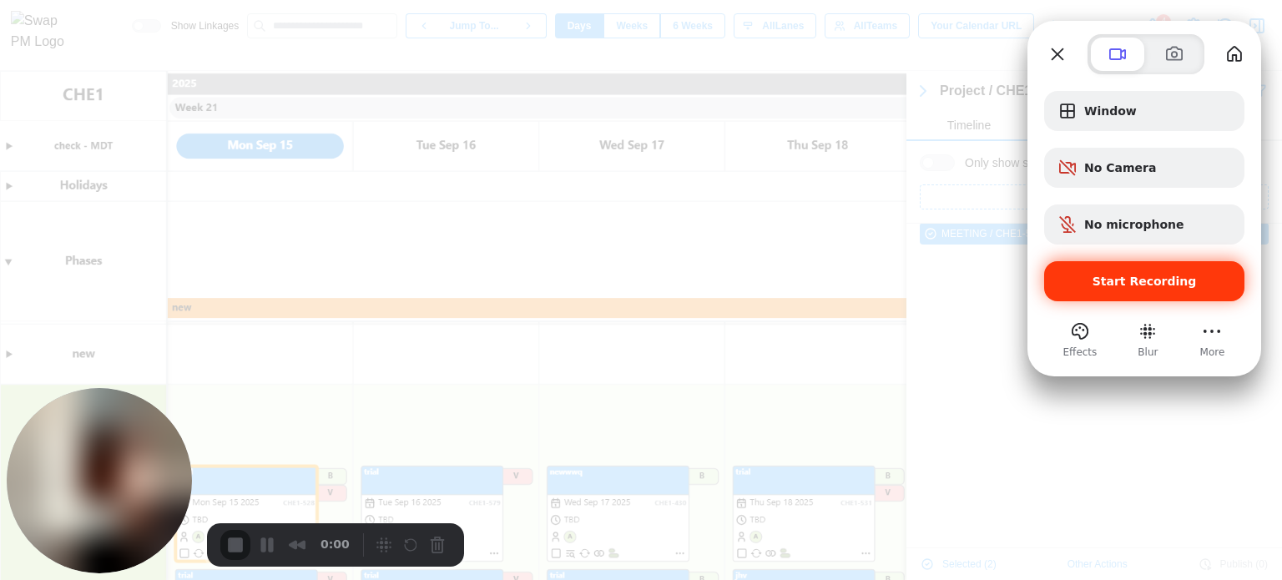
click at [1146, 286] on span "Start Recording" at bounding box center [1145, 281] width 104 height 13
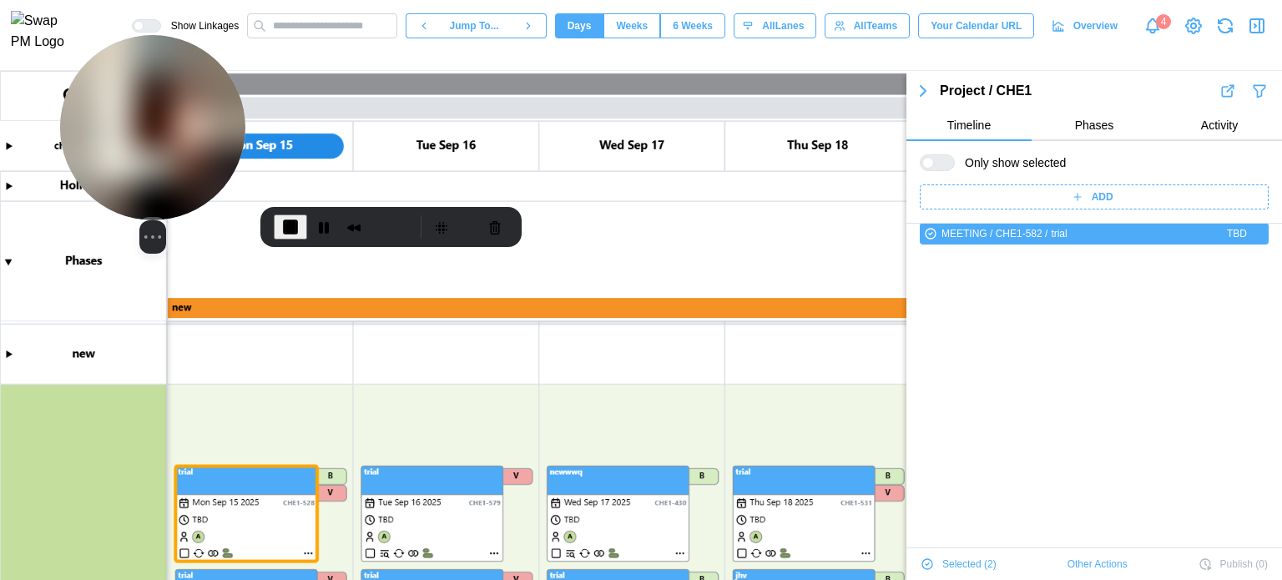
drag, startPoint x: 73, startPoint y: 424, endPoint x: 129, endPoint y: 99, distance: 329.6
click at [128, 99] on img at bounding box center [152, 127] width 185 height 185
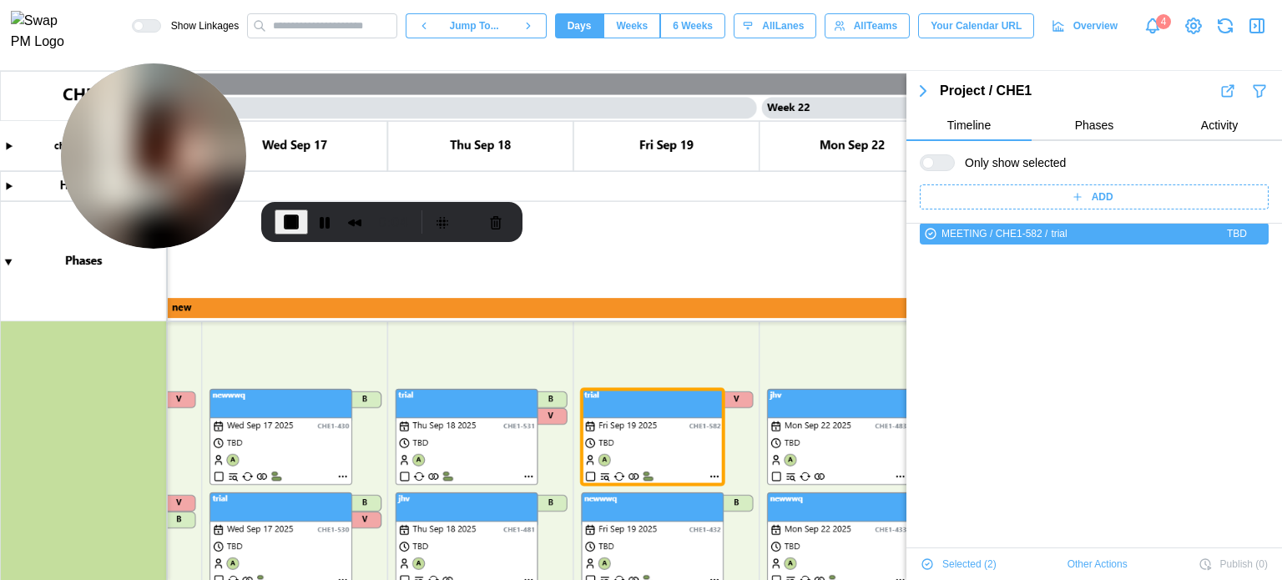
scroll to position [0, 18929]
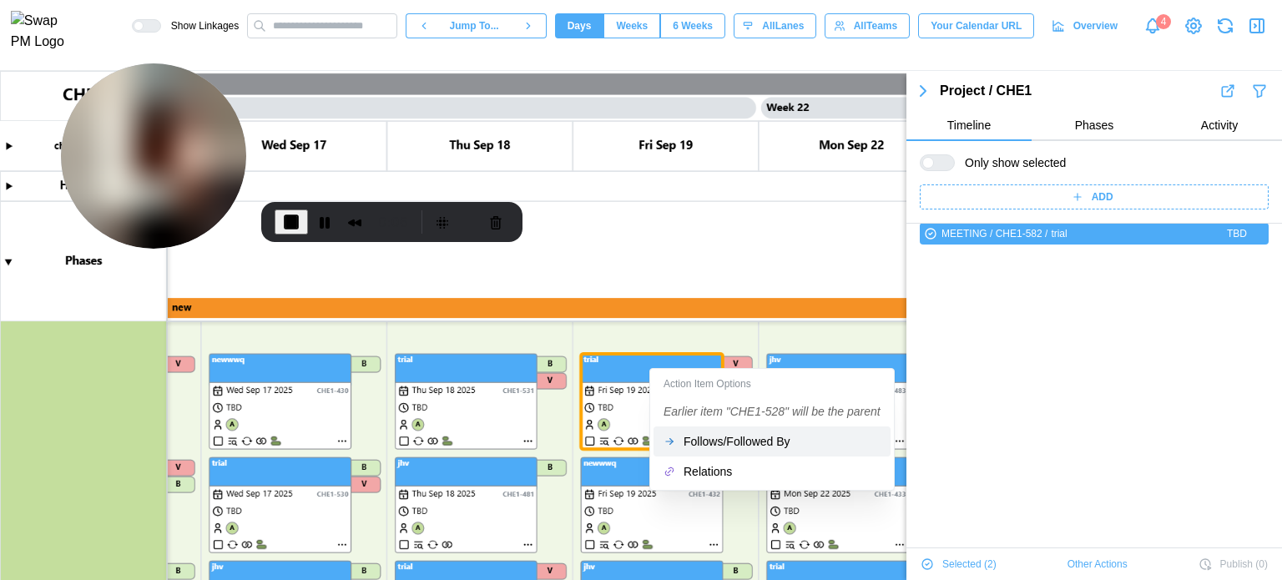
click at [716, 448] on div "Follows/Followed By" at bounding box center [782, 441] width 197 height 13
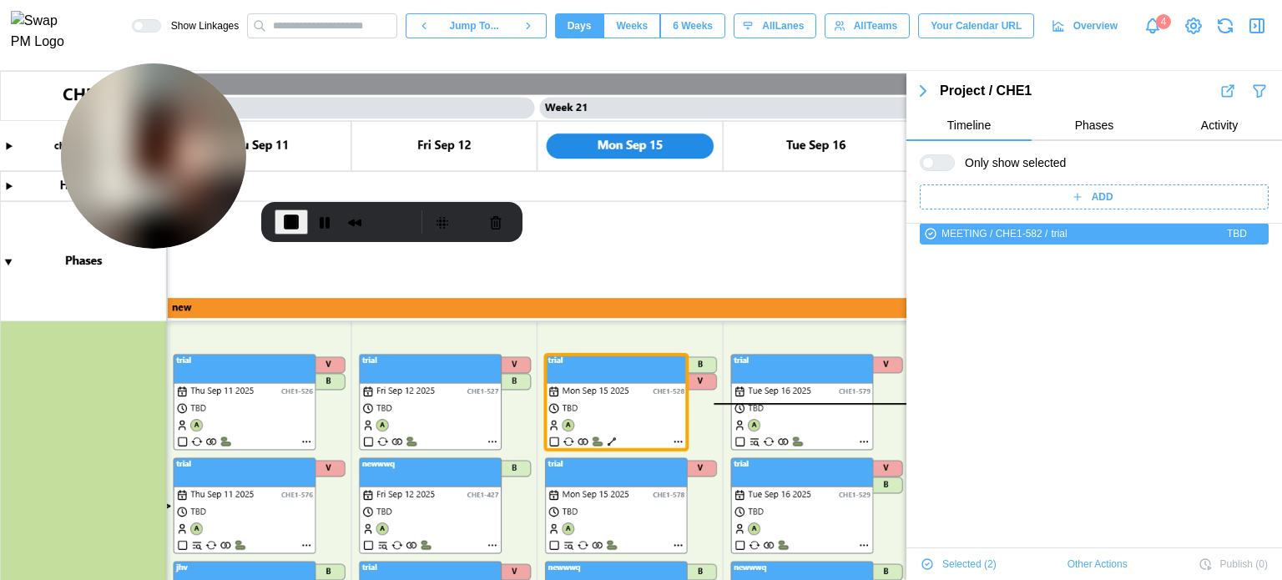
scroll to position [0, 18222]
click at [432, 484] on canvas at bounding box center [641, 325] width 1282 height 509
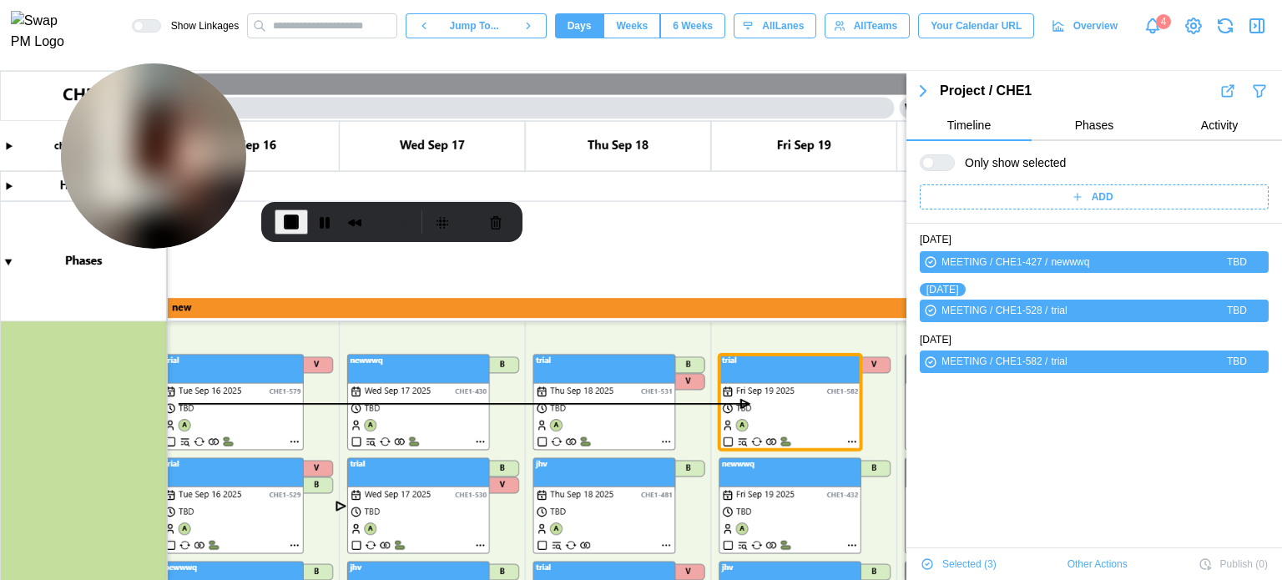
scroll to position [0, 18819]
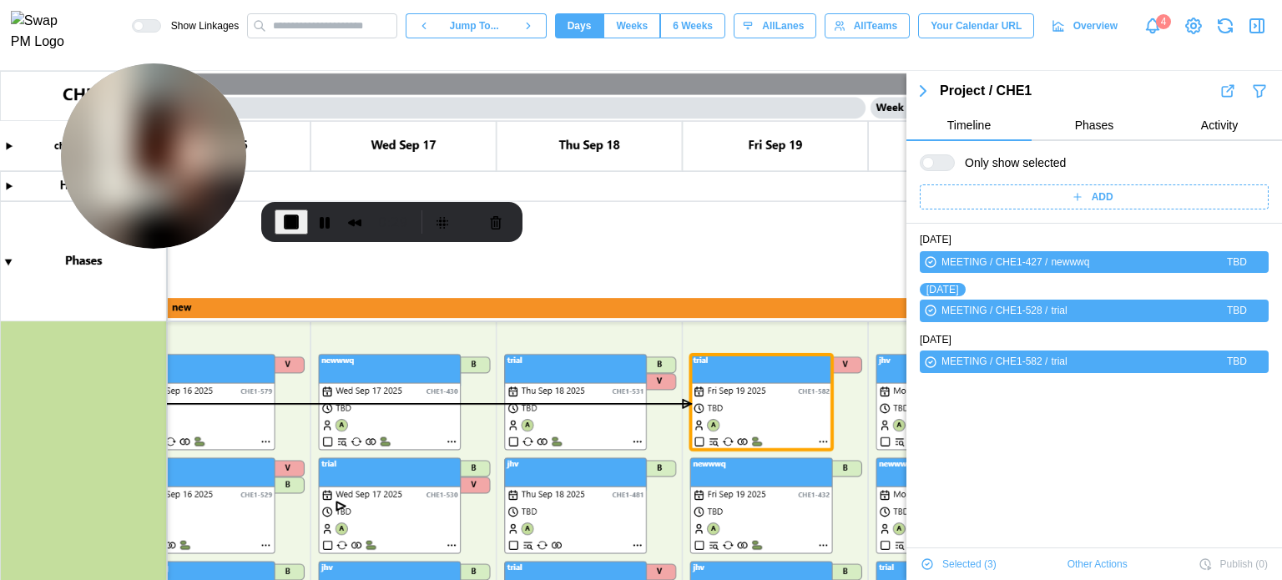
click at [751, 396] on canvas at bounding box center [641, 325] width 1282 height 509
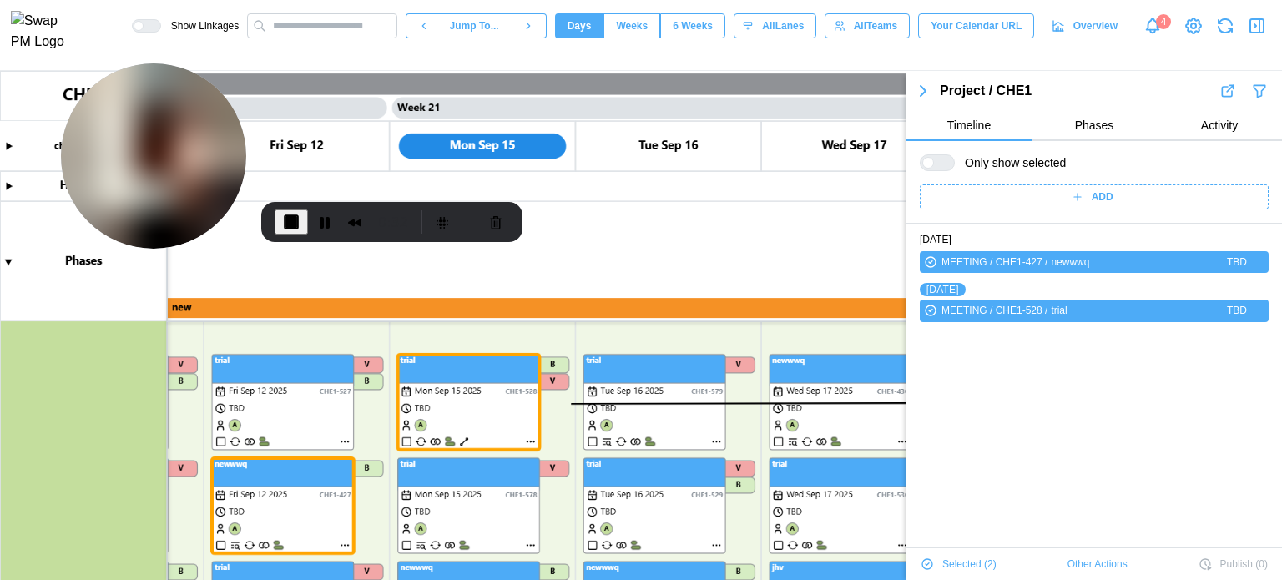
scroll to position [387, 0]
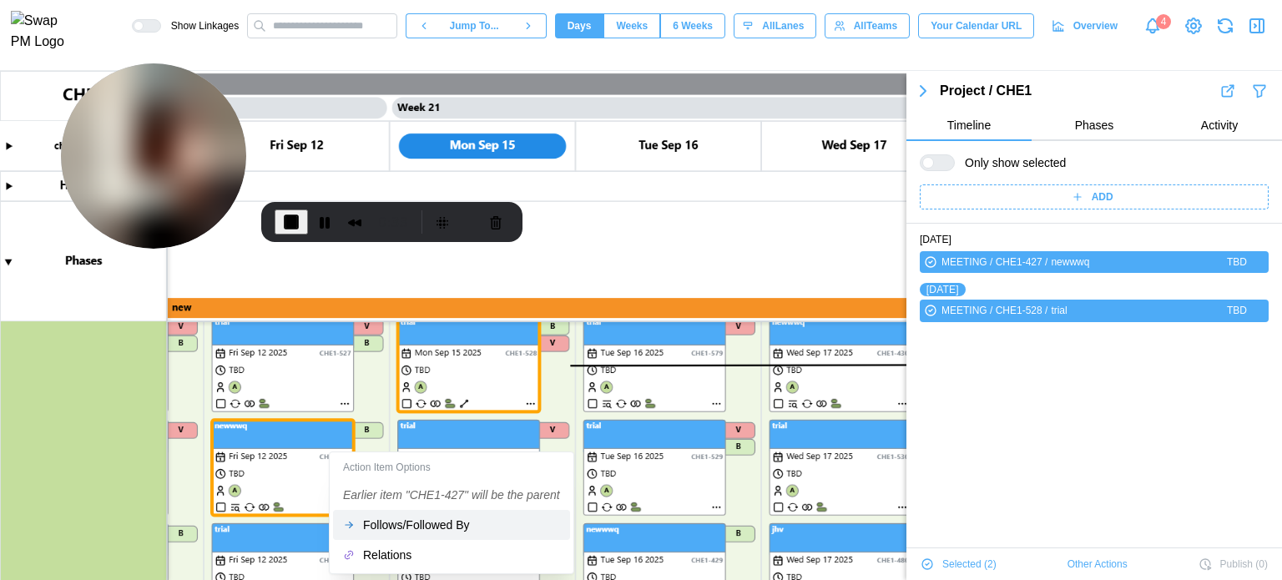
click at [387, 534] on button "Follows/Followed By" at bounding box center [451, 525] width 237 height 30
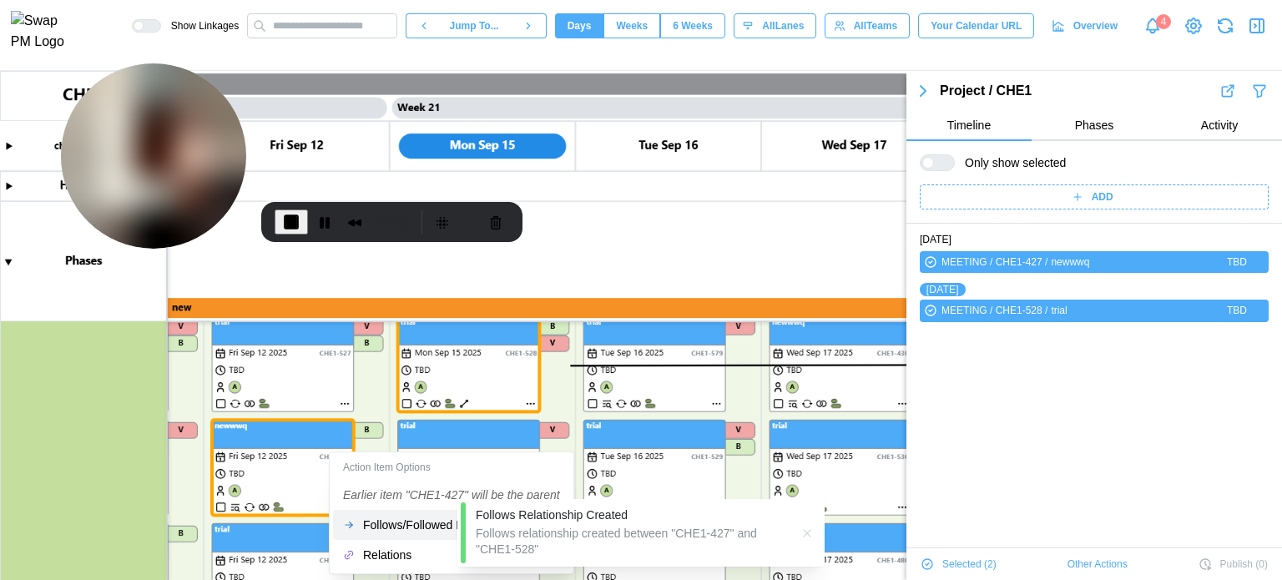
click at [354, 434] on canvas at bounding box center [641, 325] width 1282 height 509
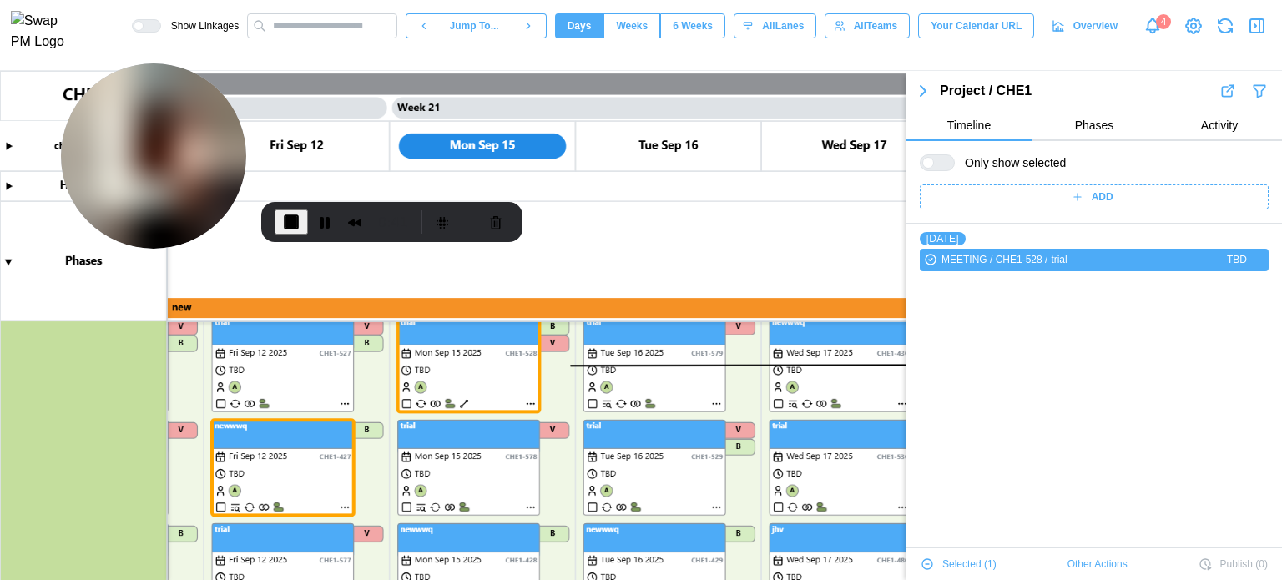
click at [303, 436] on canvas at bounding box center [641, 325] width 1282 height 509
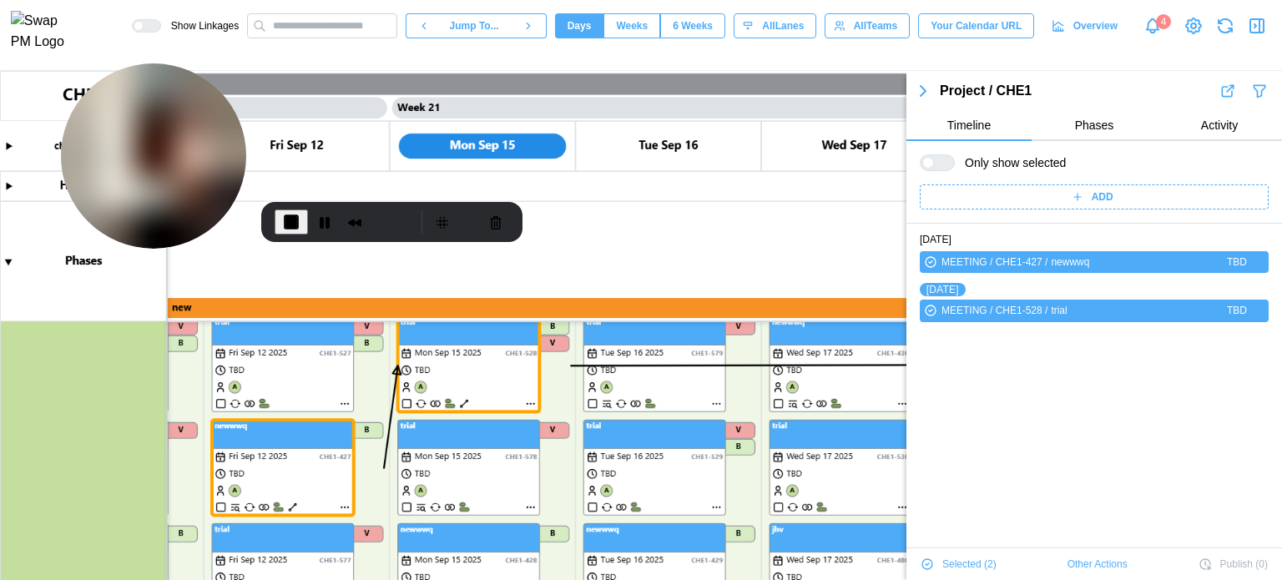
click at [316, 377] on canvas at bounding box center [641, 325] width 1282 height 509
click at [312, 434] on canvas at bounding box center [641, 325] width 1282 height 509
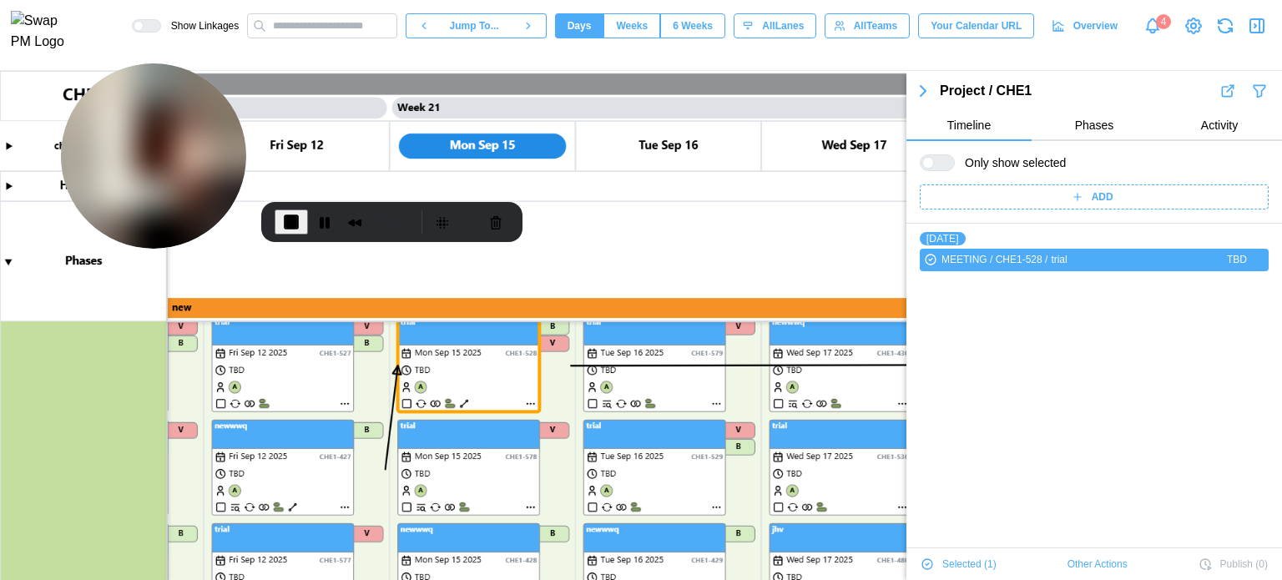
click at [316, 341] on canvas at bounding box center [641, 325] width 1282 height 509
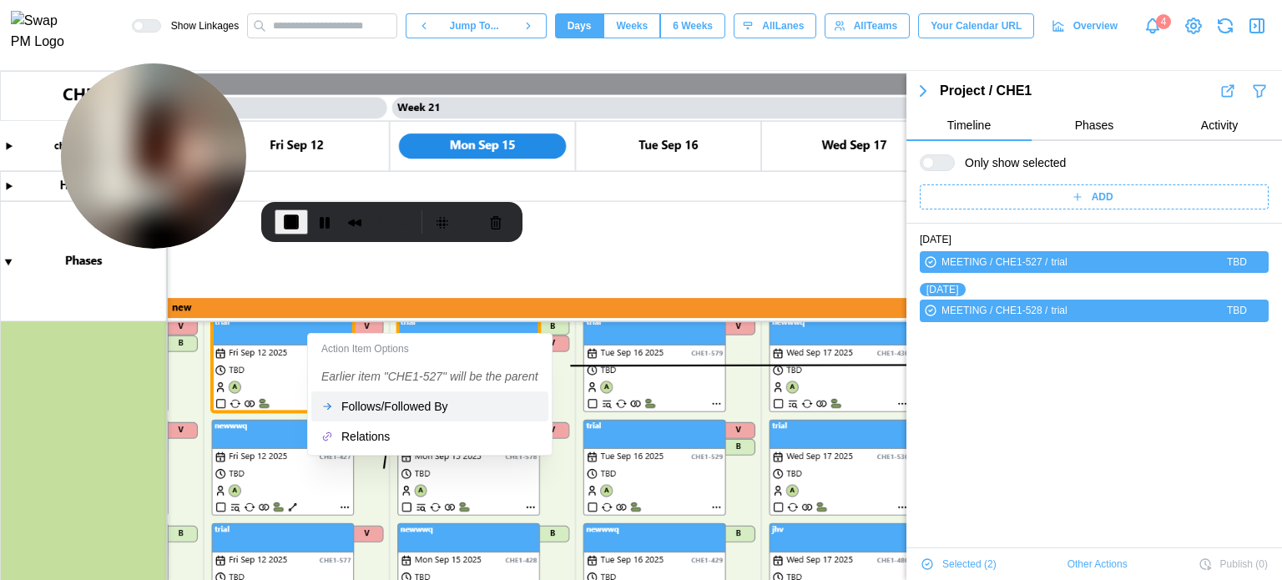
click at [349, 414] on button "Follows/Followed By" at bounding box center [429, 407] width 237 height 30
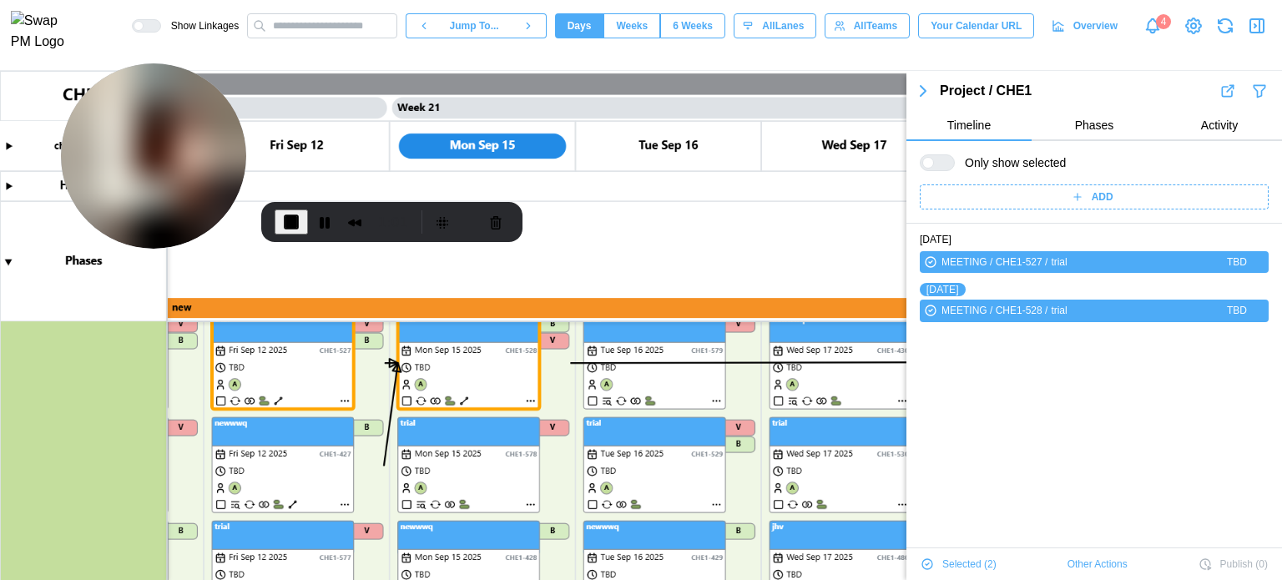
scroll to position [391, 0]
click at [292, 229] on span "End Recording" at bounding box center [291, 222] width 20 height 20
